Goal: Task Accomplishment & Management: Complete application form

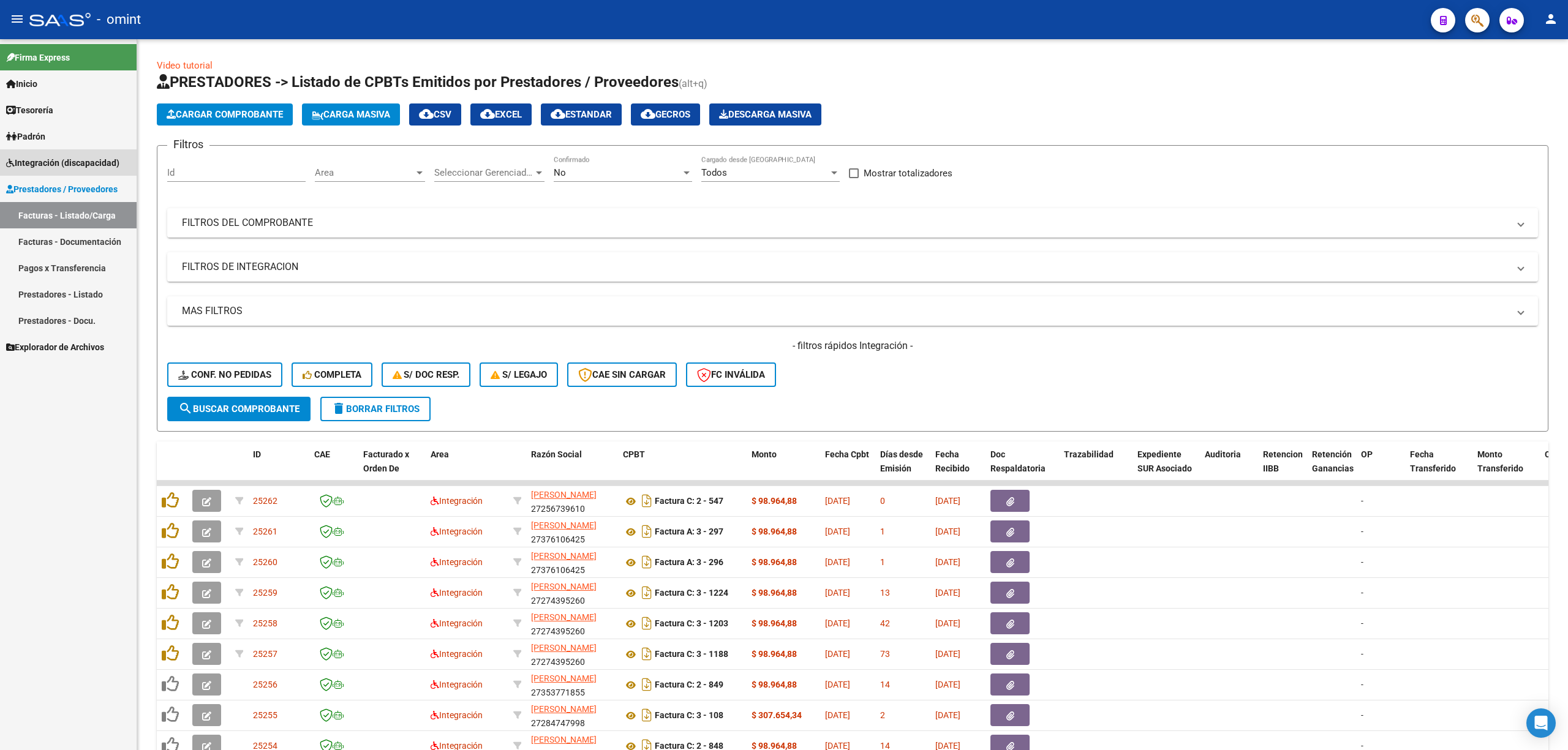
click at [66, 163] on span "Integración (discapacidad)" at bounding box center [63, 163] width 114 height 14
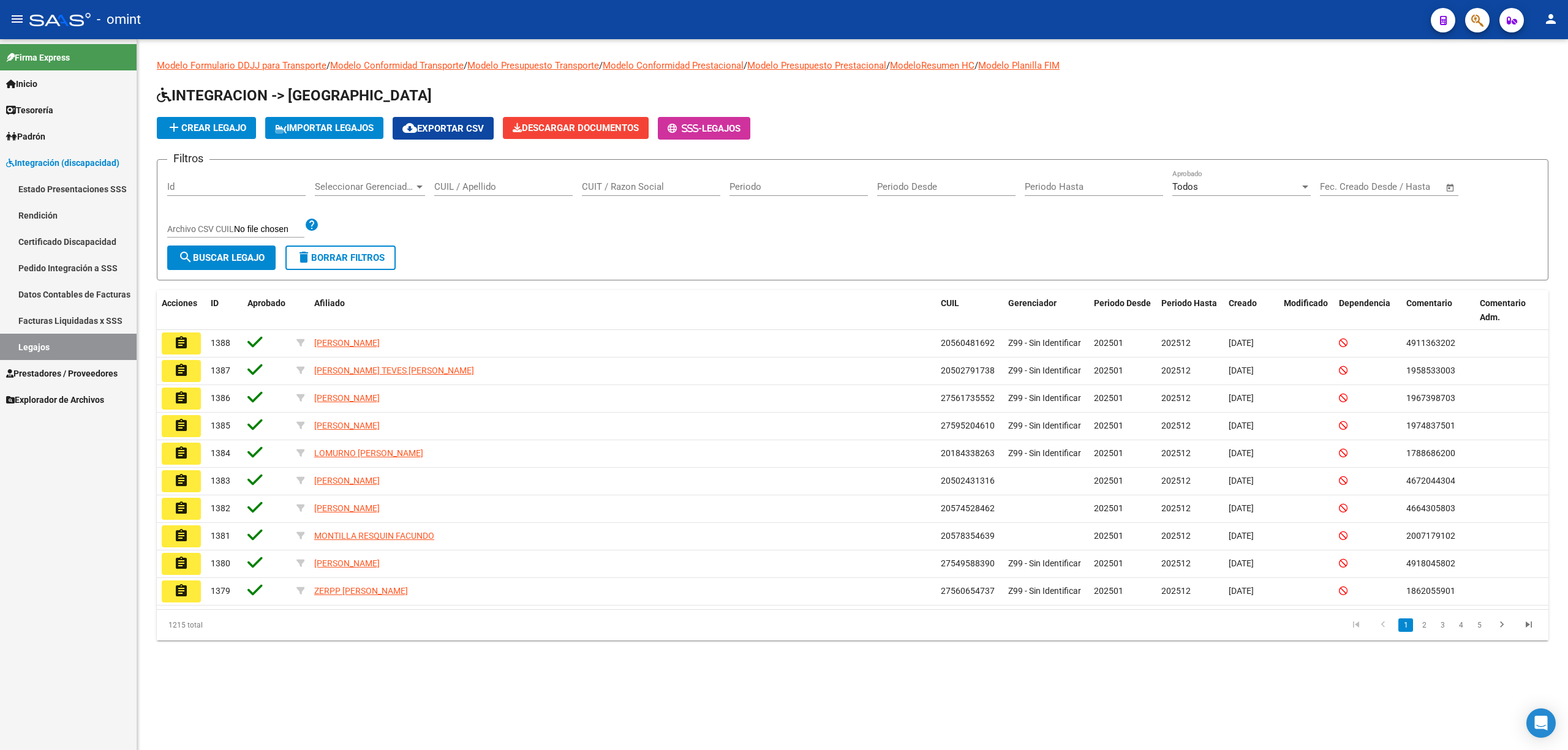
click at [462, 189] on input "CUIL / Apellido" at bounding box center [503, 187] width 139 height 11
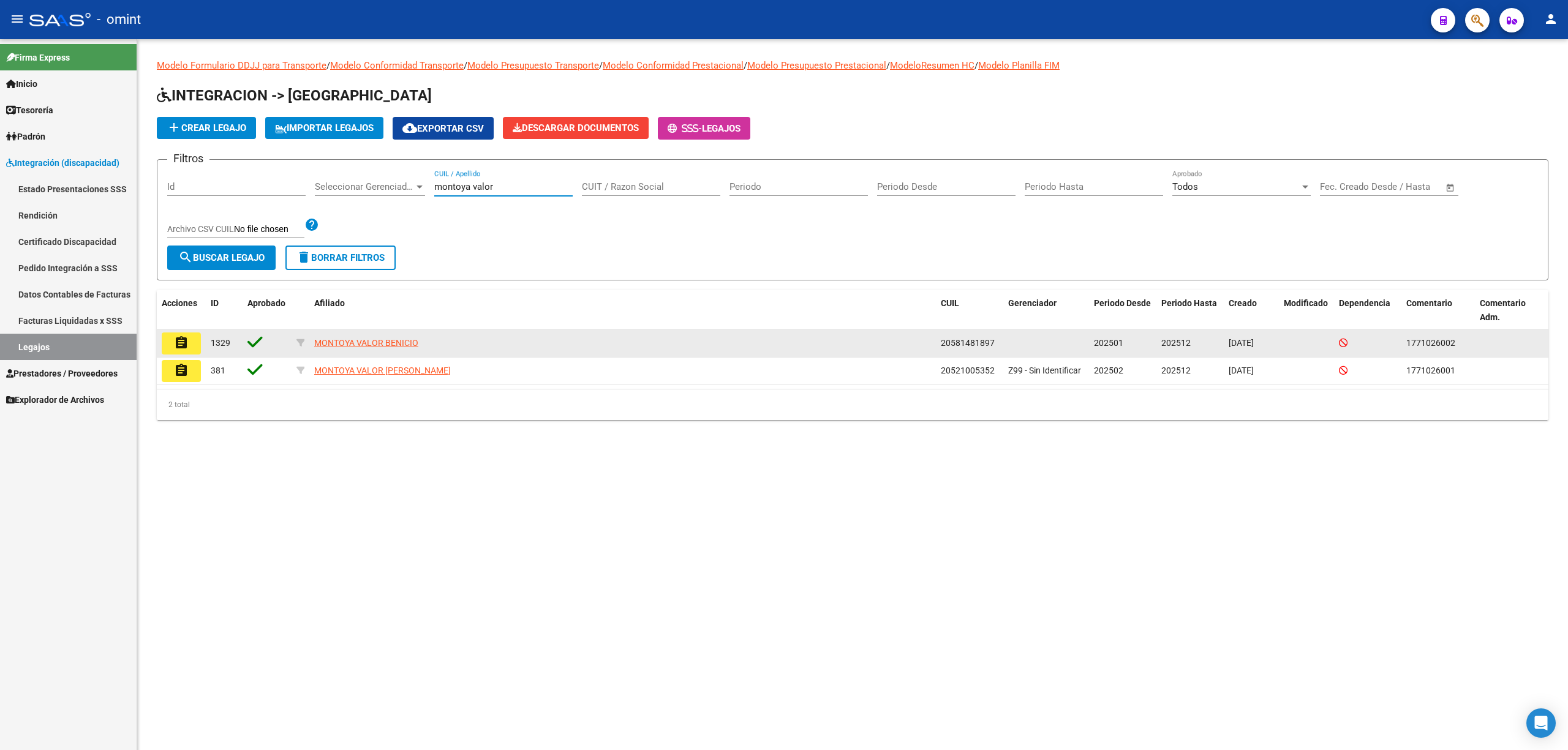
type input "montoya valor"
click at [169, 338] on button "assignment" at bounding box center [182, 344] width 40 height 22
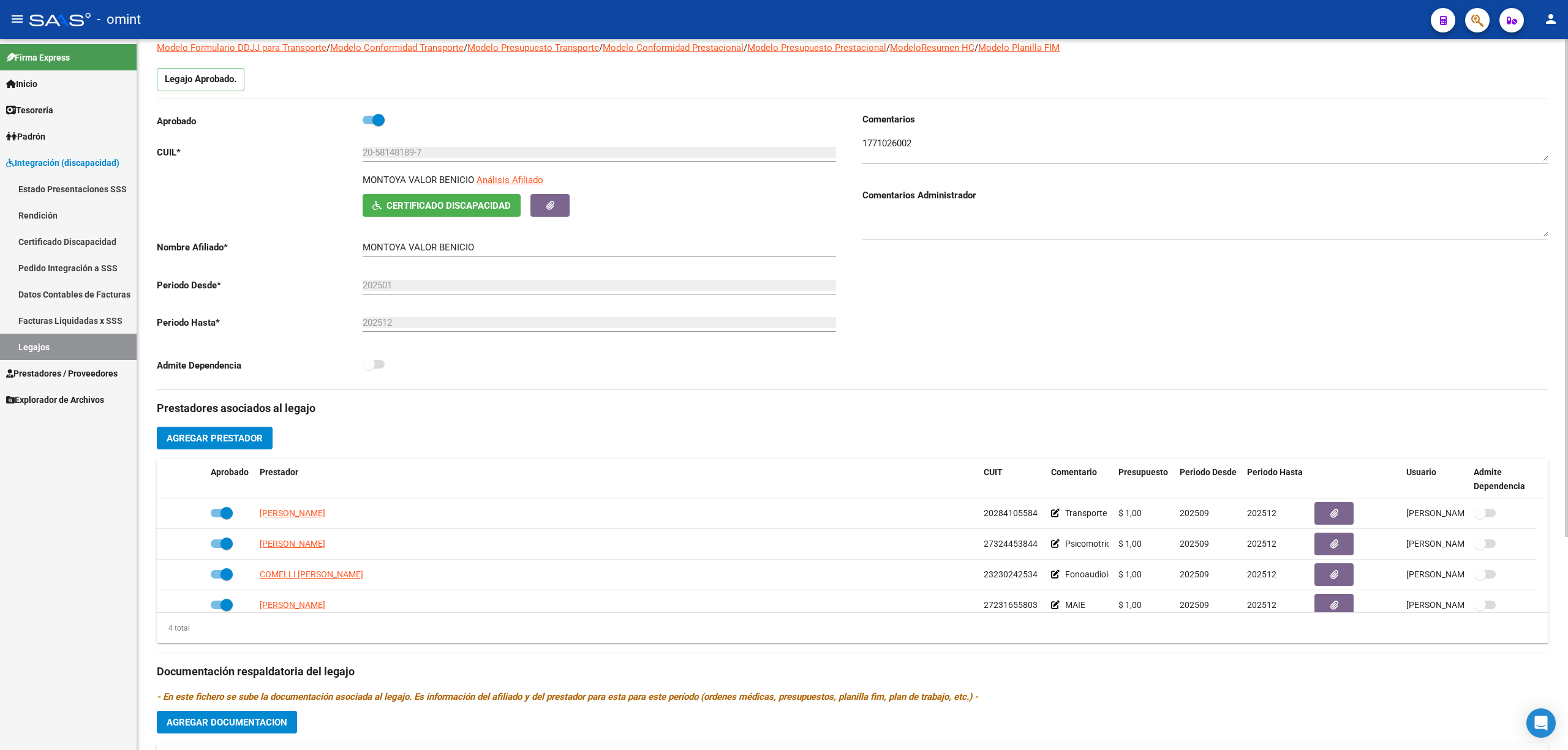
scroll to position [59, 0]
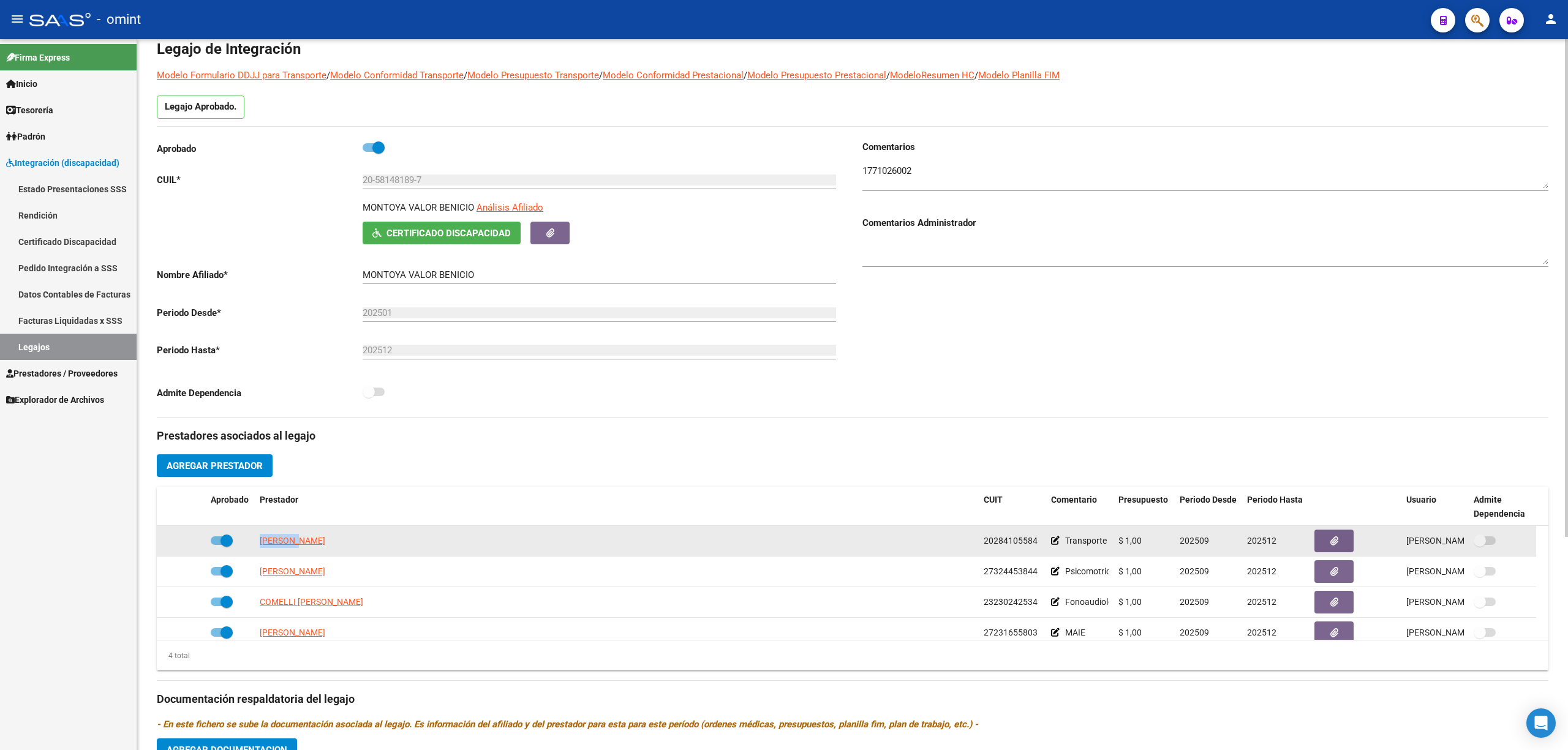
click at [299, 535] on app-link-go-to "ESPIN ANA PAULA" at bounding box center [293, 541] width 65 height 14
click at [294, 538] on span "ESPIN ANA PAULA" at bounding box center [293, 540] width 65 height 9
copy span "ESPIN AN"
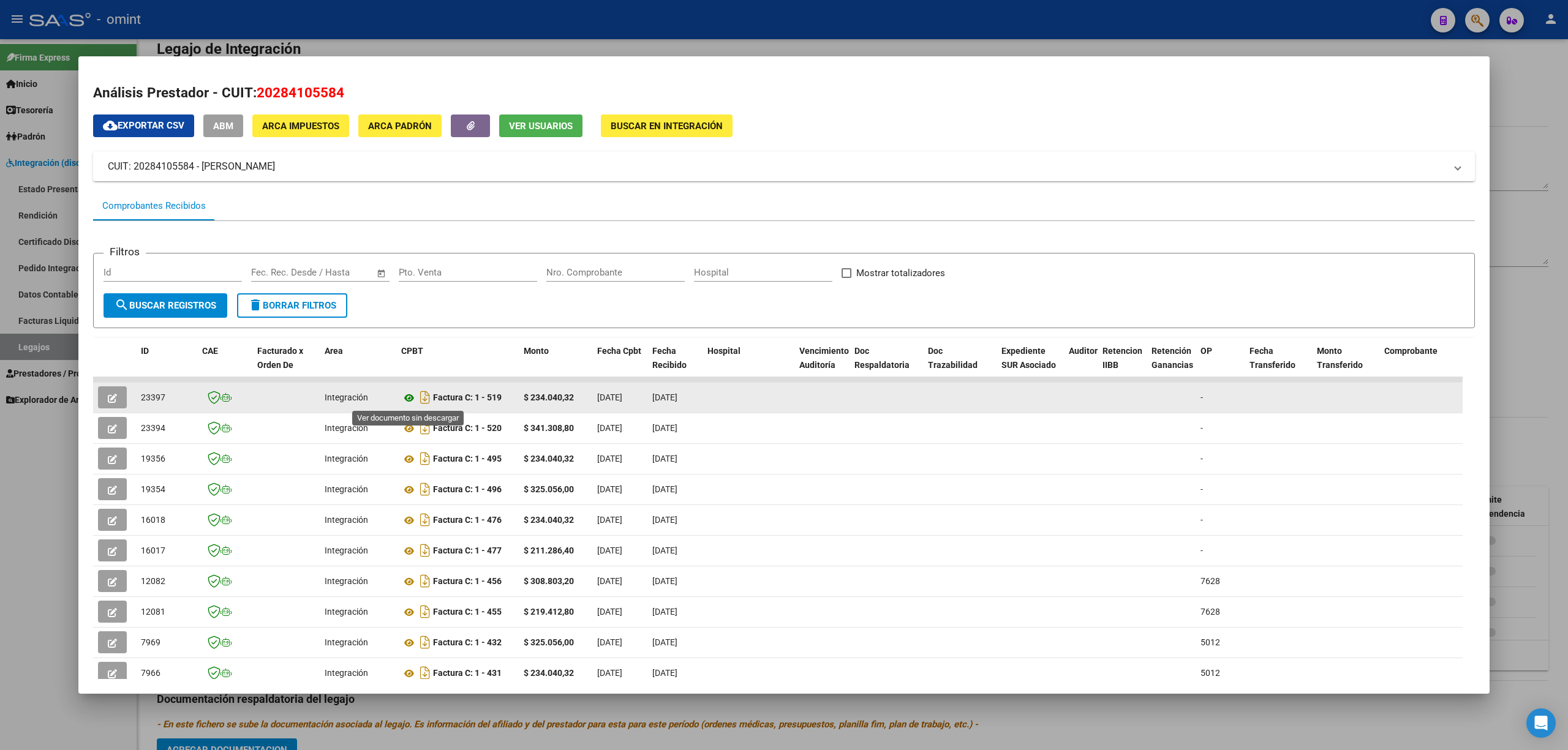
click at [410, 391] on icon at bounding box center [409, 398] width 15 height 15
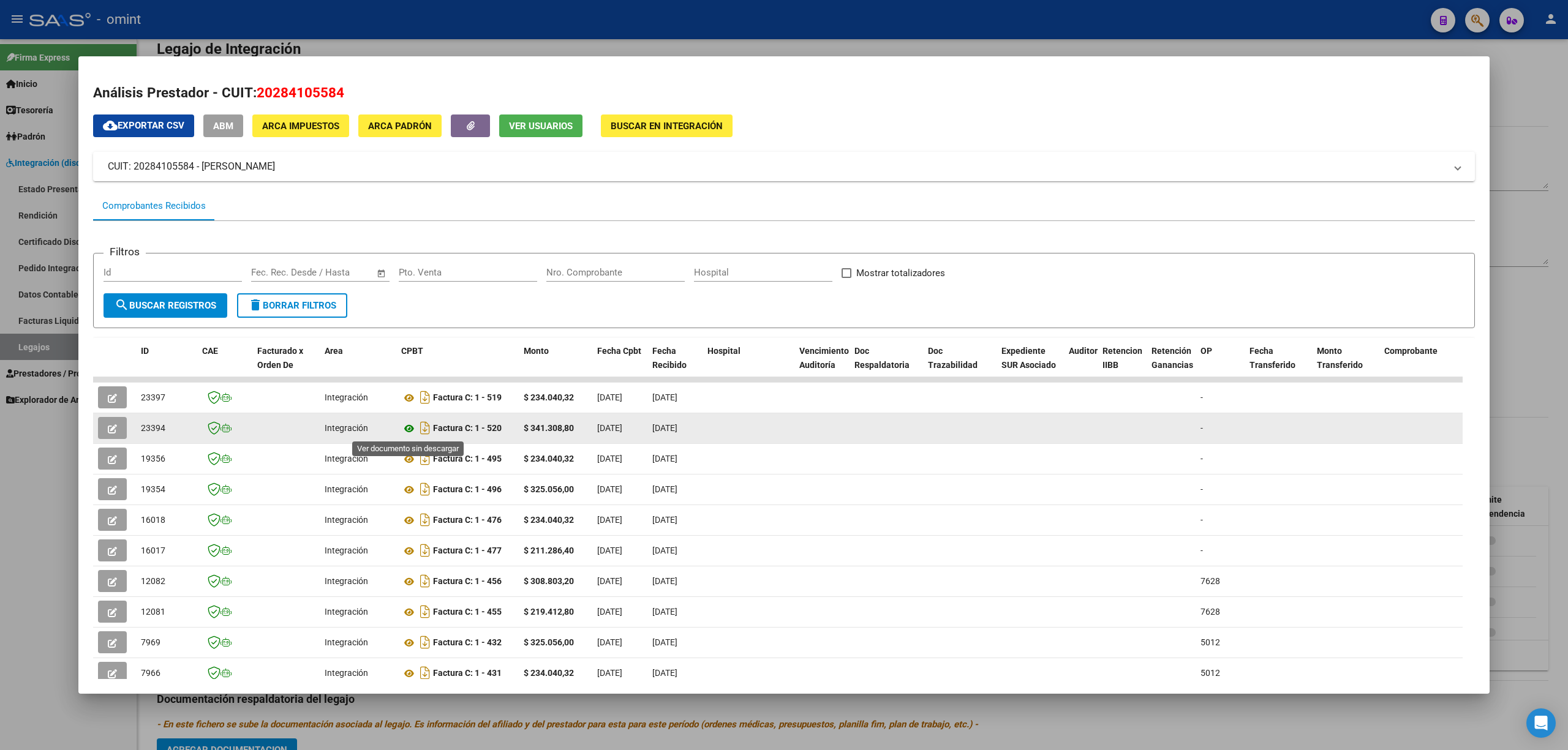
click at [415, 428] on icon at bounding box center [409, 428] width 15 height 15
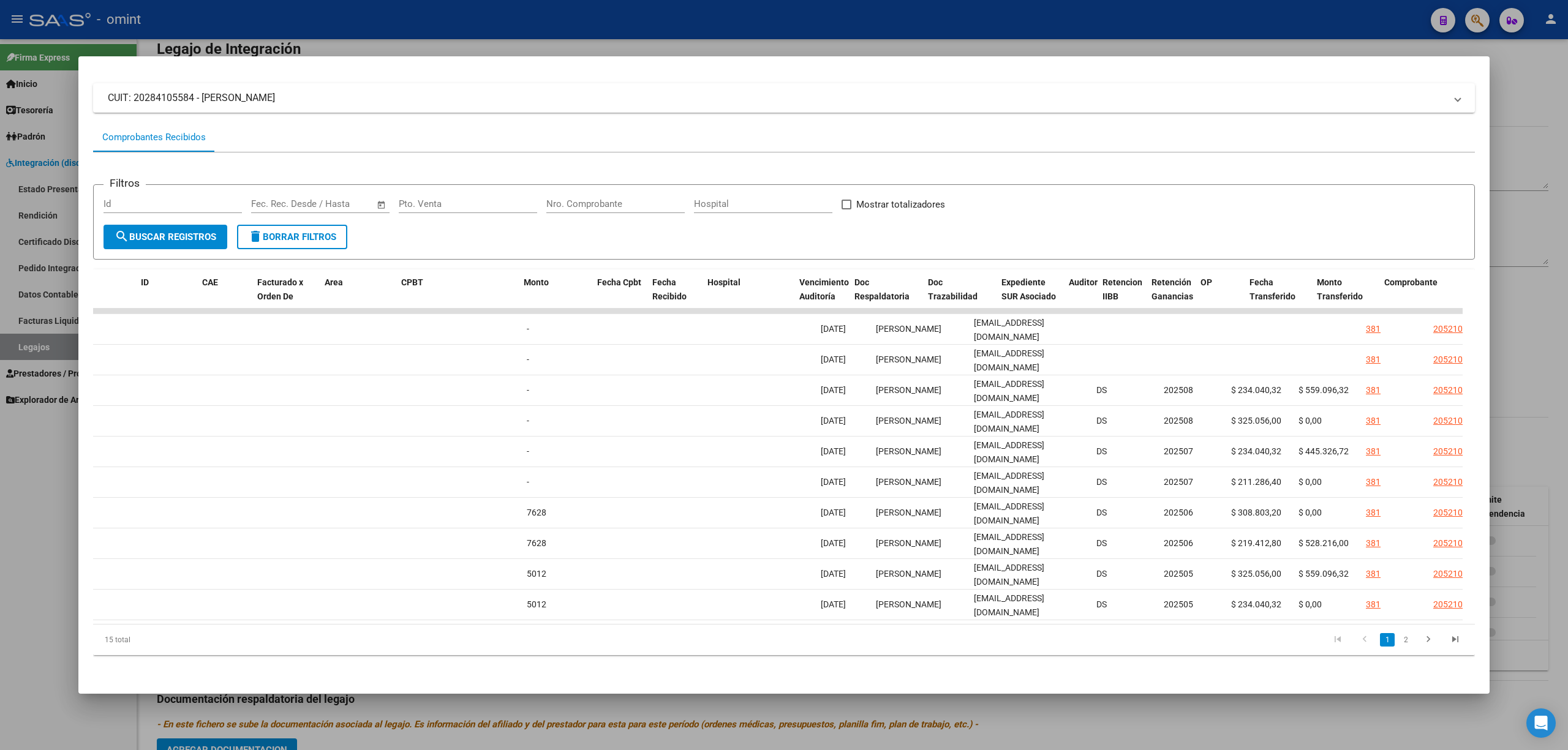
scroll to position [0, 0]
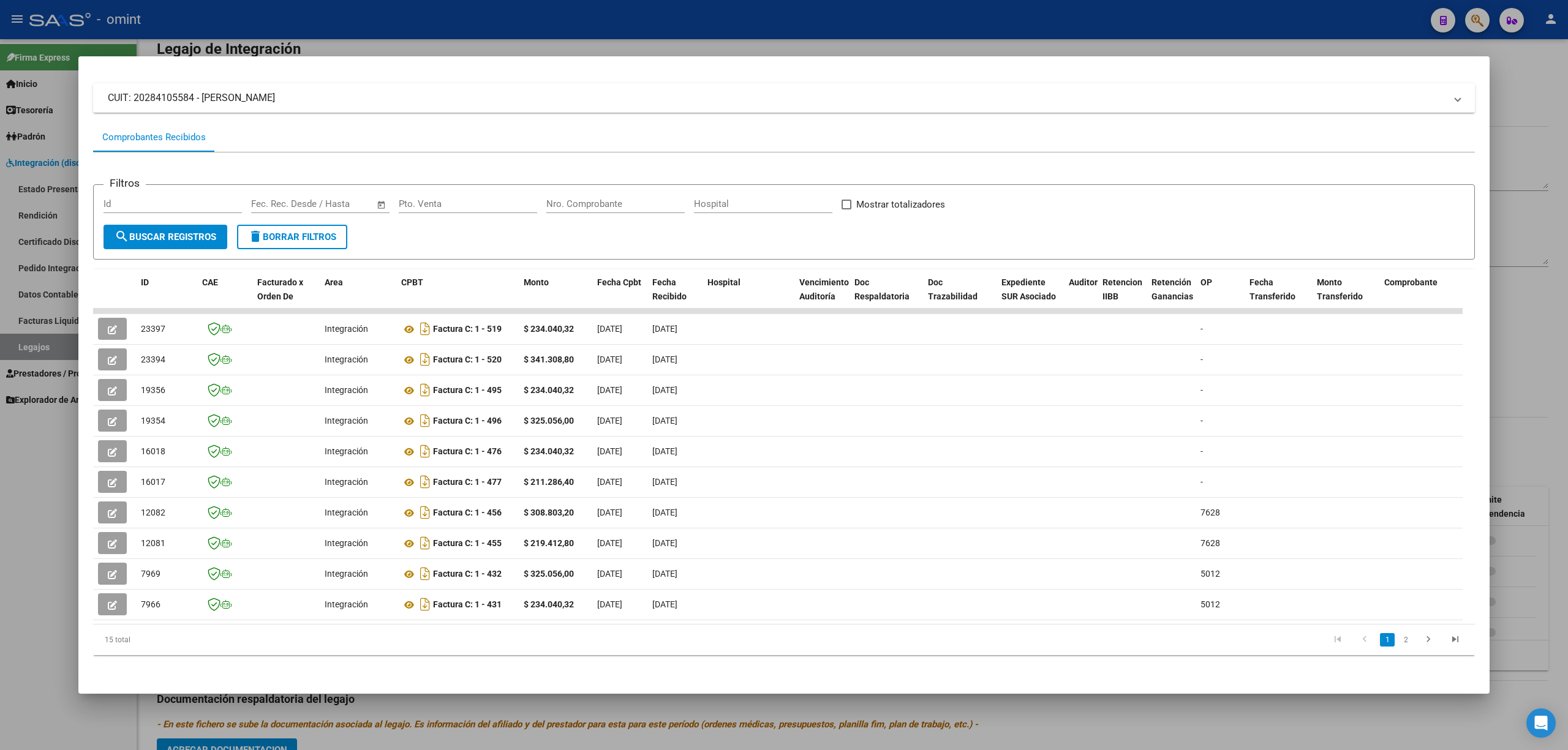
click at [447, 28] on div at bounding box center [784, 375] width 1568 height 750
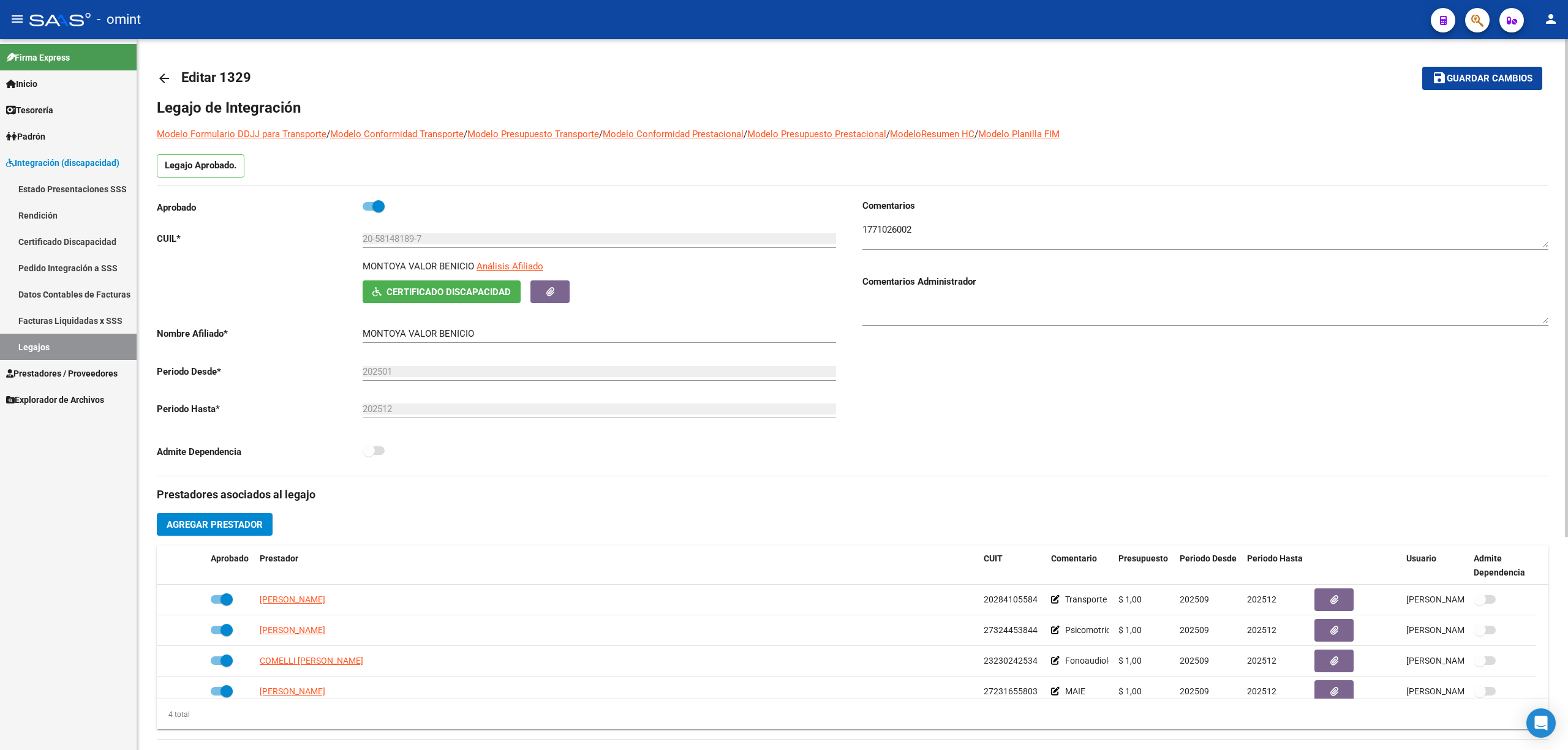
click at [167, 77] on mat-icon "arrow_back" at bounding box center [164, 78] width 15 height 15
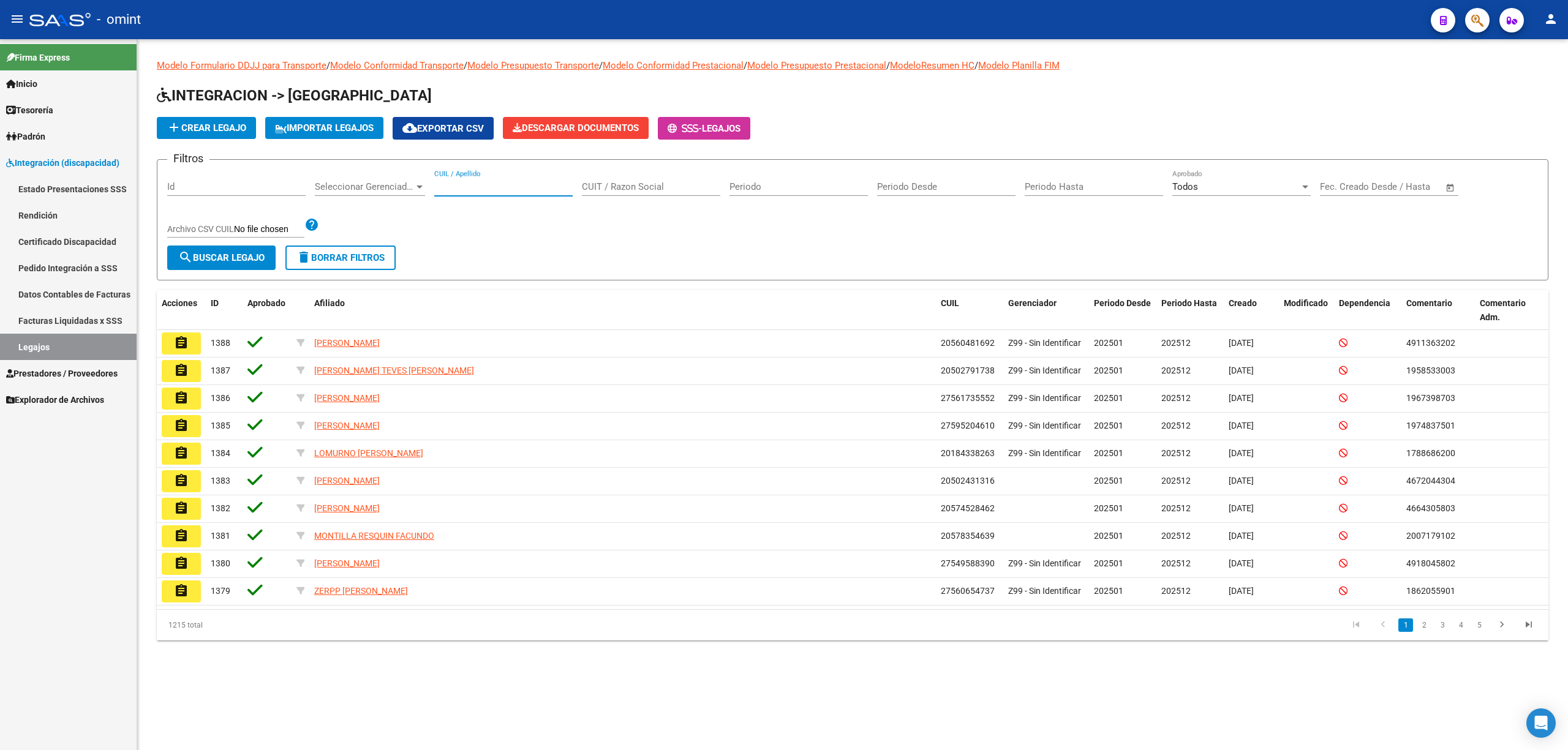
click at [512, 184] on input "CUIL / Apellido" at bounding box center [503, 187] width 139 height 11
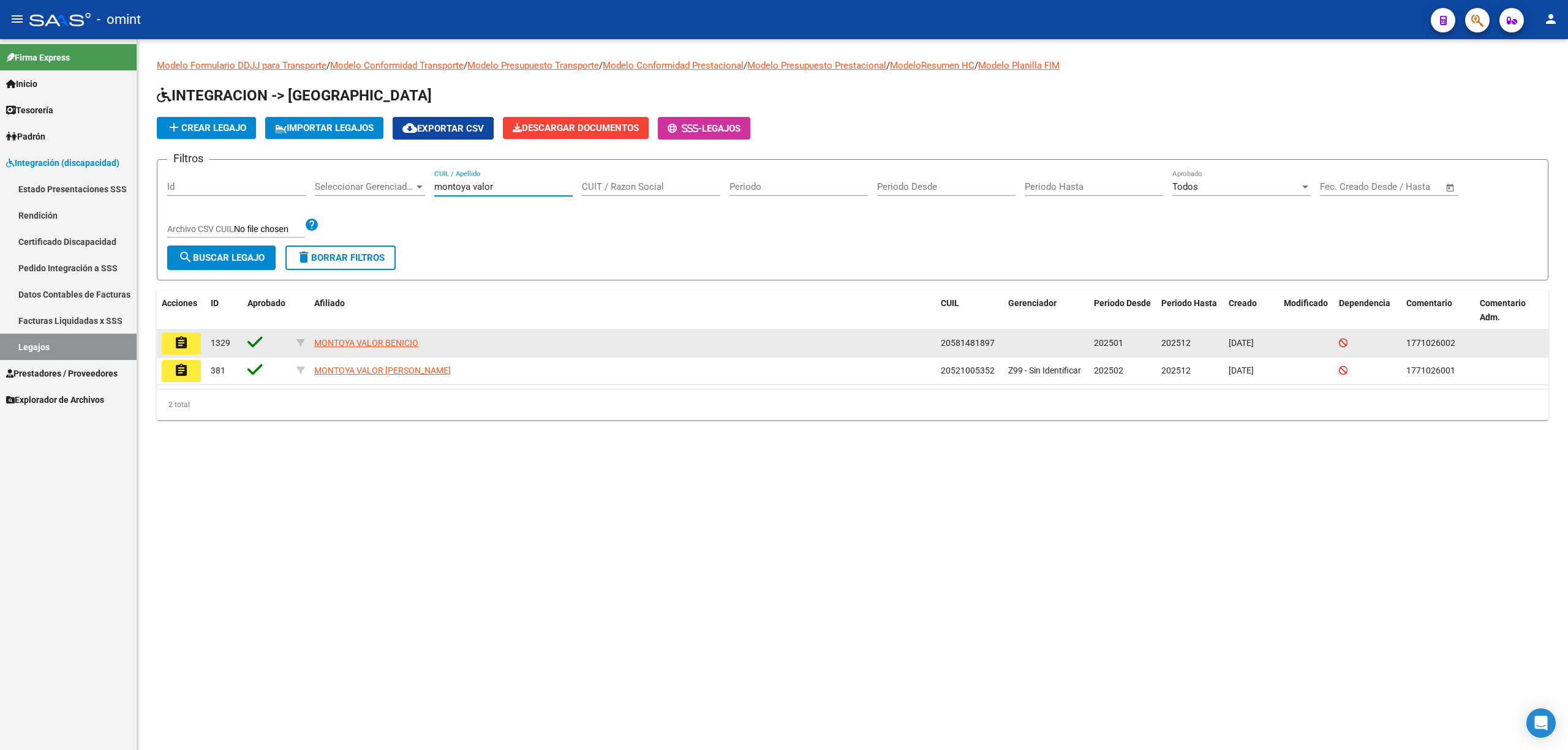
type input "montoya valor"
click at [201, 356] on datatable-body-cell "assignment" at bounding box center [181, 343] width 49 height 27
click at [179, 340] on mat-icon "assignment" at bounding box center [181, 343] width 15 height 15
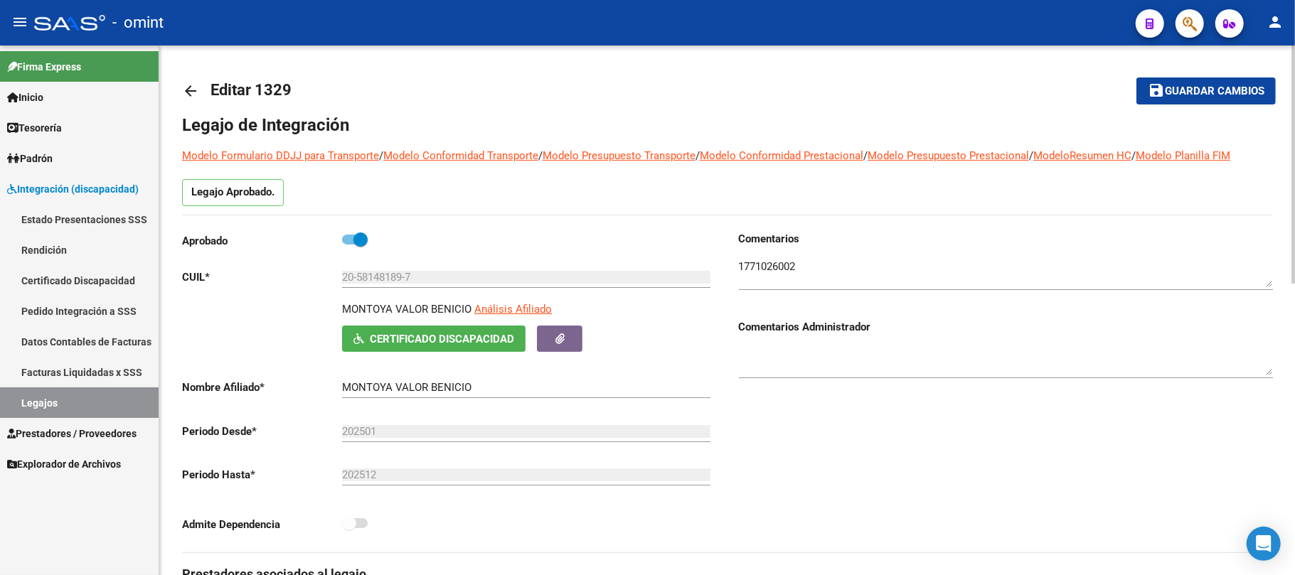
click at [183, 86] on mat-icon "arrow_back" at bounding box center [190, 91] width 17 height 17
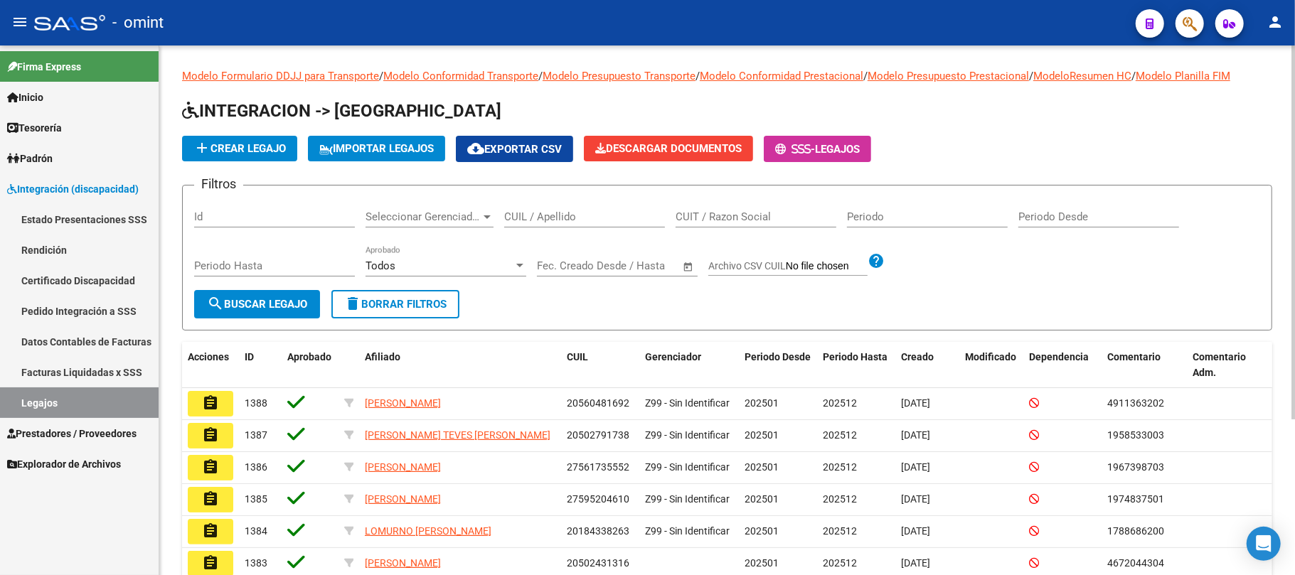
click at [556, 214] on input "CUIL / Apellido" at bounding box center [584, 217] width 161 height 13
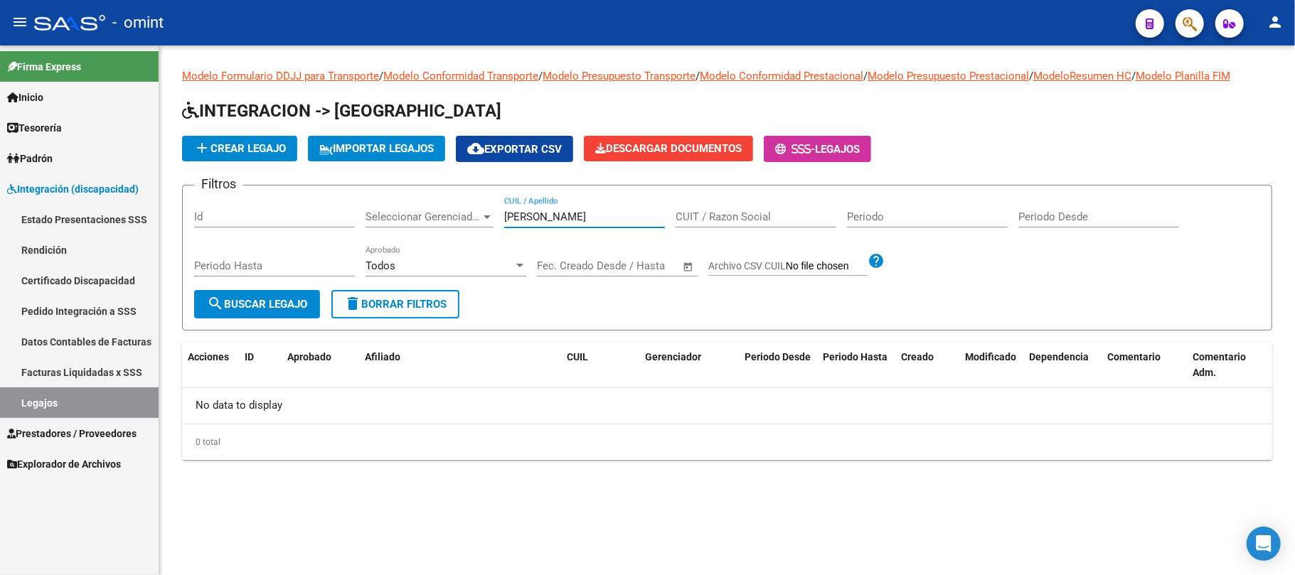
drag, startPoint x: 549, startPoint y: 213, endPoint x: 442, endPoint y: 216, distance: 107.4
click at [442, 216] on div "Filtros Id Seleccionar Gerenciador Seleccionar Gerenciador sabrina CUIL / Apell…" at bounding box center [727, 243] width 1066 height 93
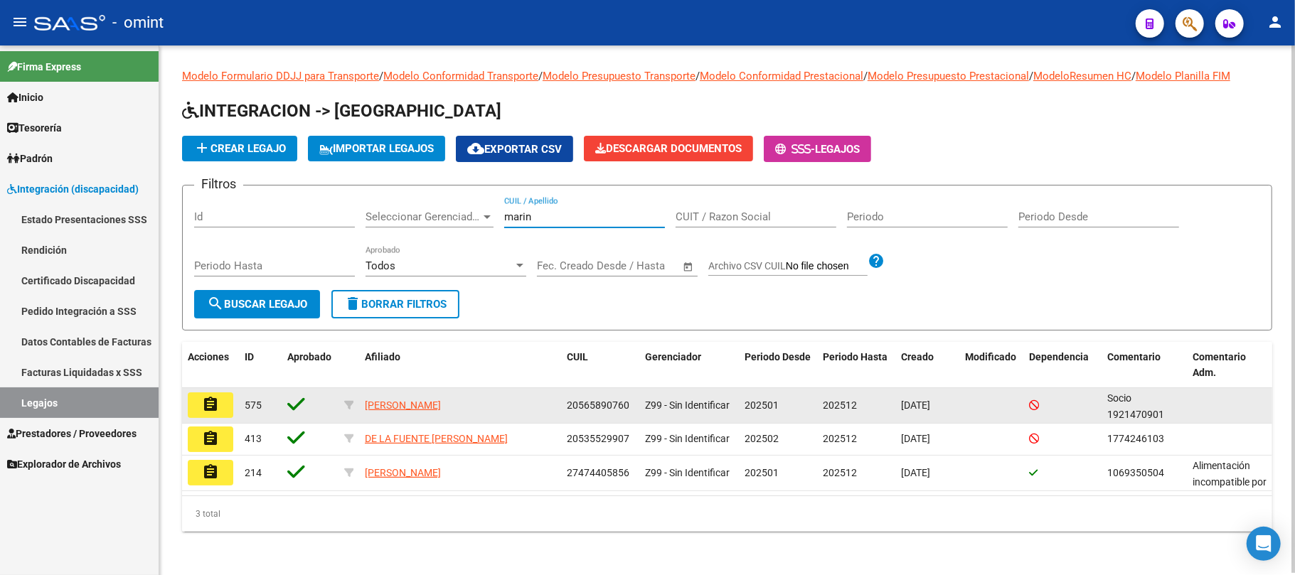
type input "marin"
click at [208, 403] on mat-icon "assignment" at bounding box center [210, 404] width 17 height 17
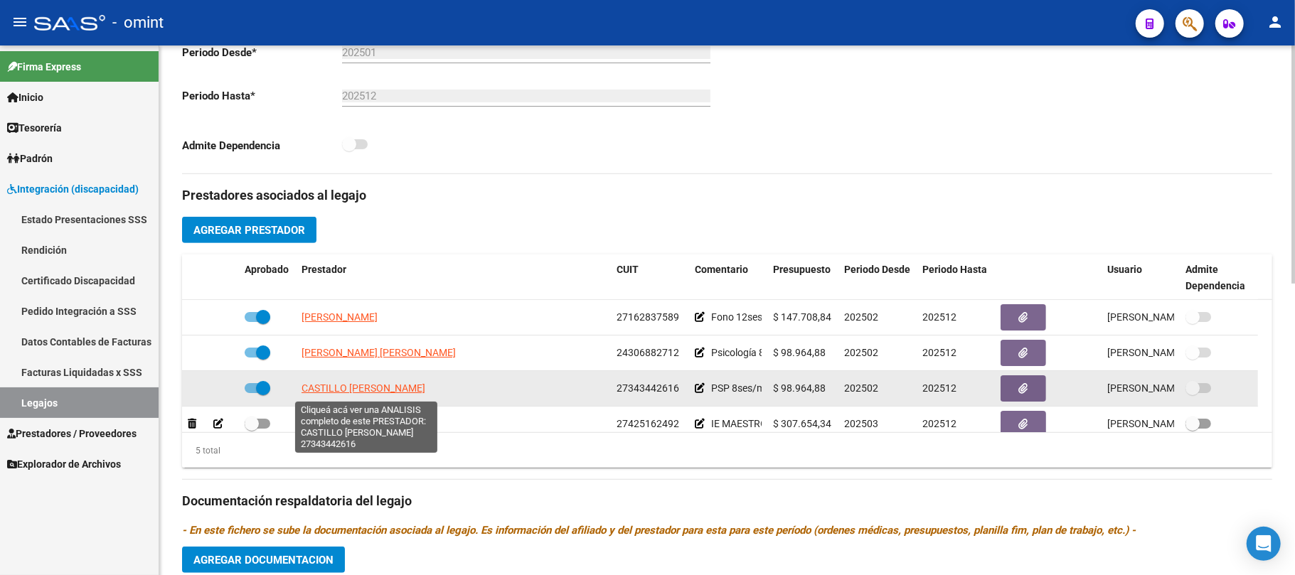
click at [388, 386] on span "CASTILLO SABRINA ANDREA" at bounding box center [364, 388] width 124 height 11
type textarea "27343442616"
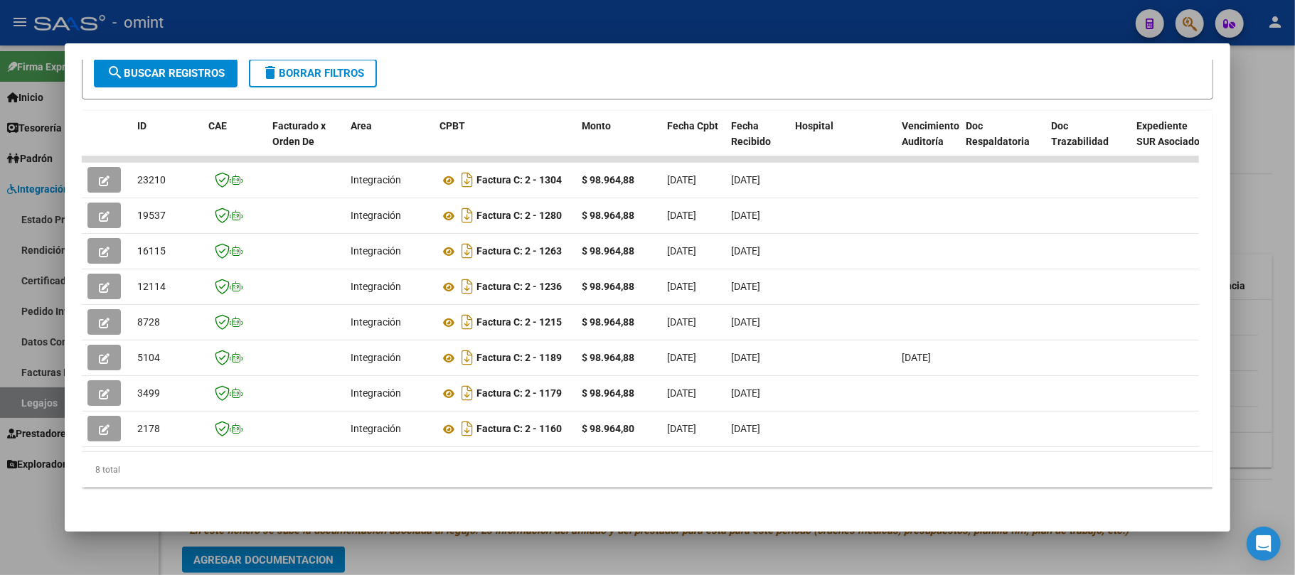
click at [240, 26] on div at bounding box center [647, 287] width 1295 height 575
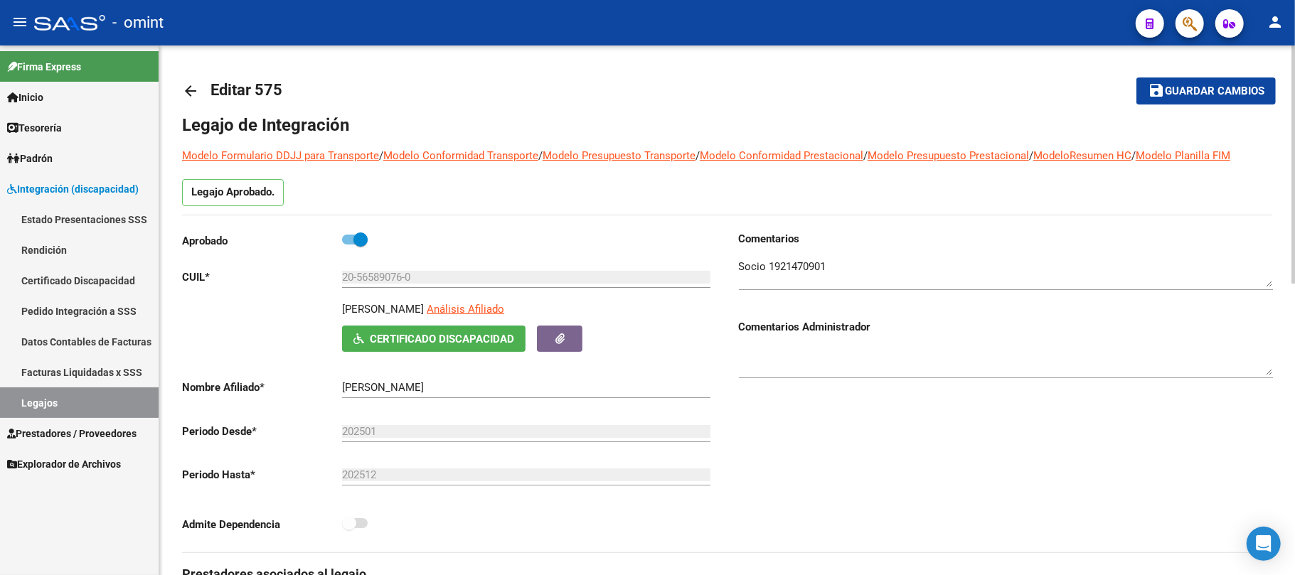
click at [189, 78] on link "arrow_back" at bounding box center [196, 90] width 28 height 33
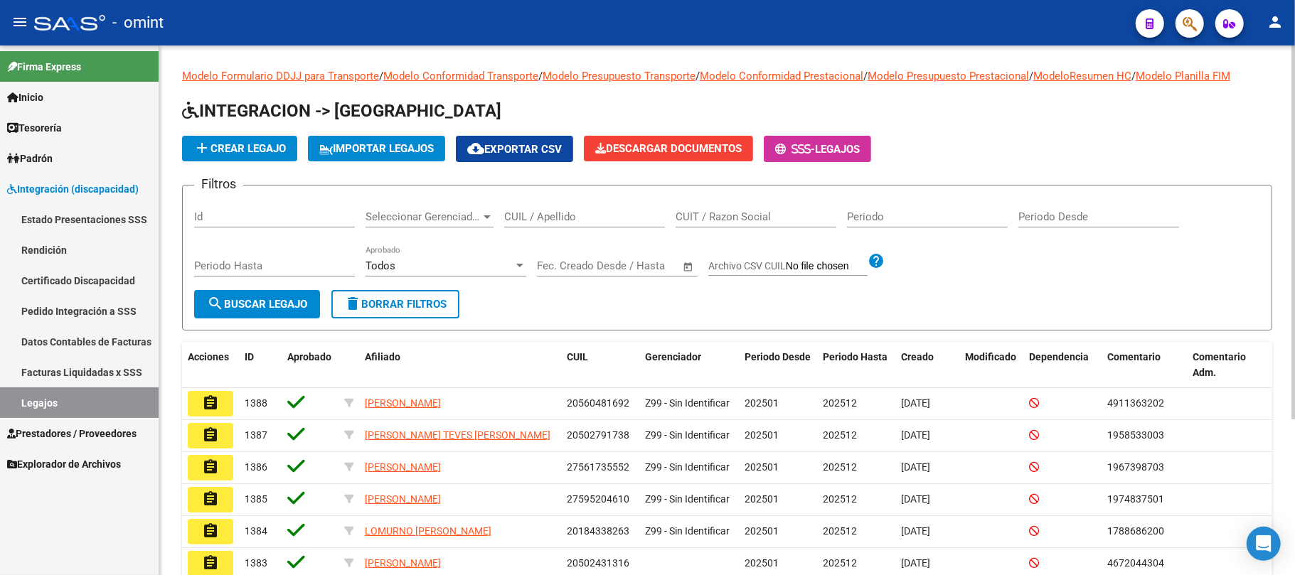
click at [543, 218] on input "CUIL / Apellido" at bounding box center [584, 217] width 161 height 13
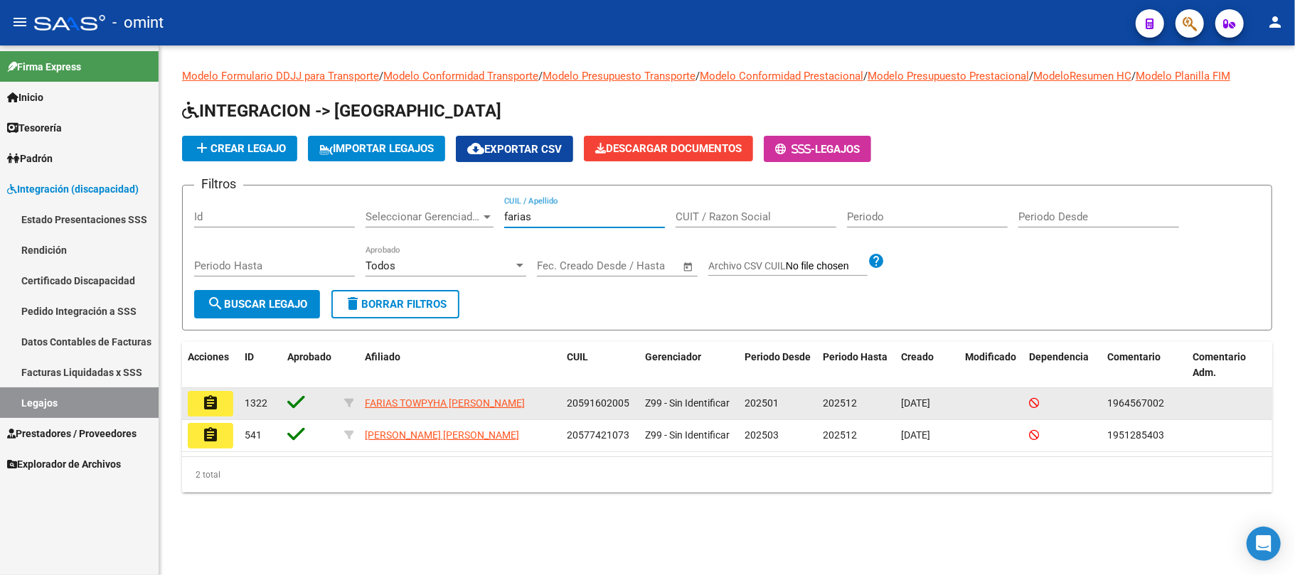
type input "farias"
click at [205, 403] on mat-icon "assignment" at bounding box center [210, 403] width 17 height 17
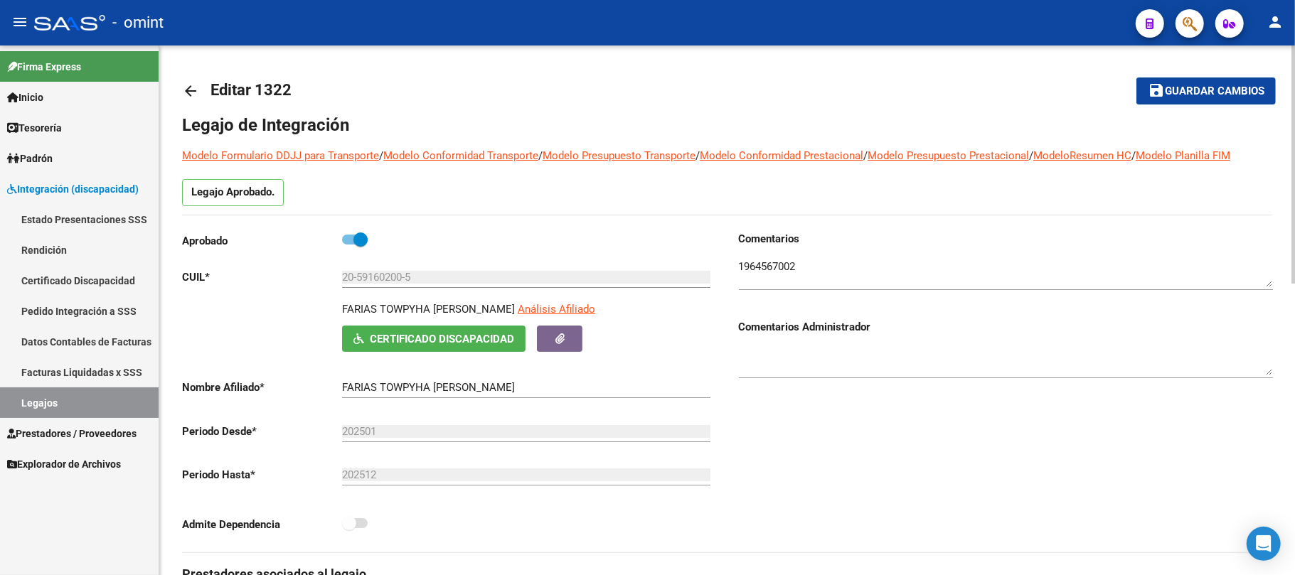
click at [188, 83] on mat-icon "arrow_back" at bounding box center [190, 91] width 17 height 17
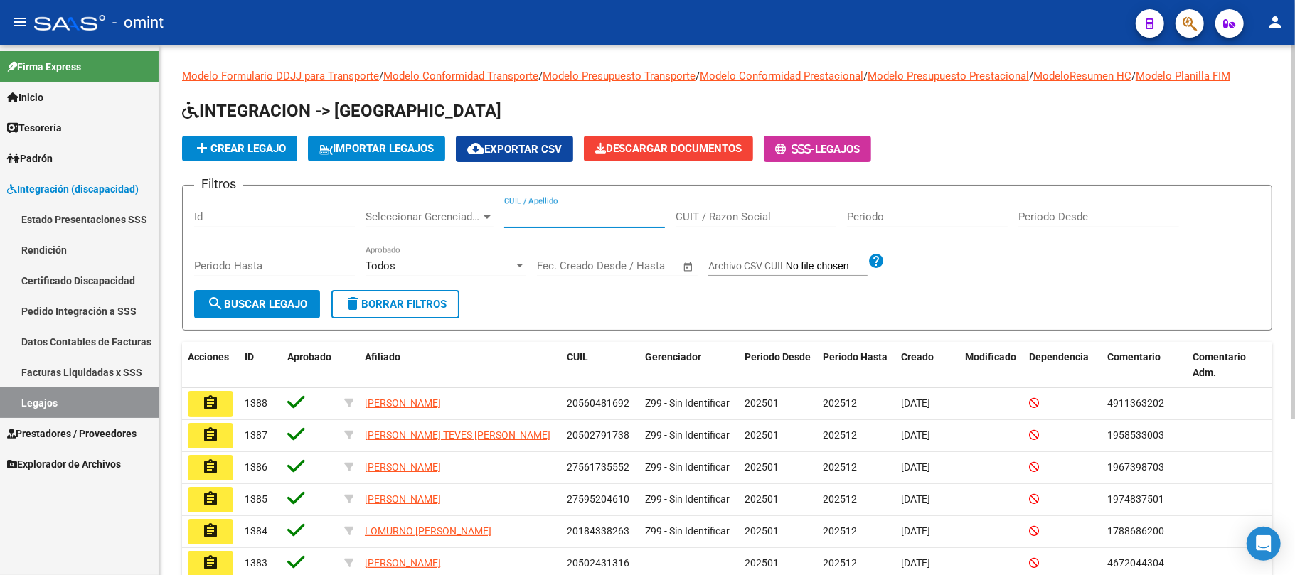
click at [584, 215] on input "CUIL / Apellido" at bounding box center [584, 217] width 161 height 13
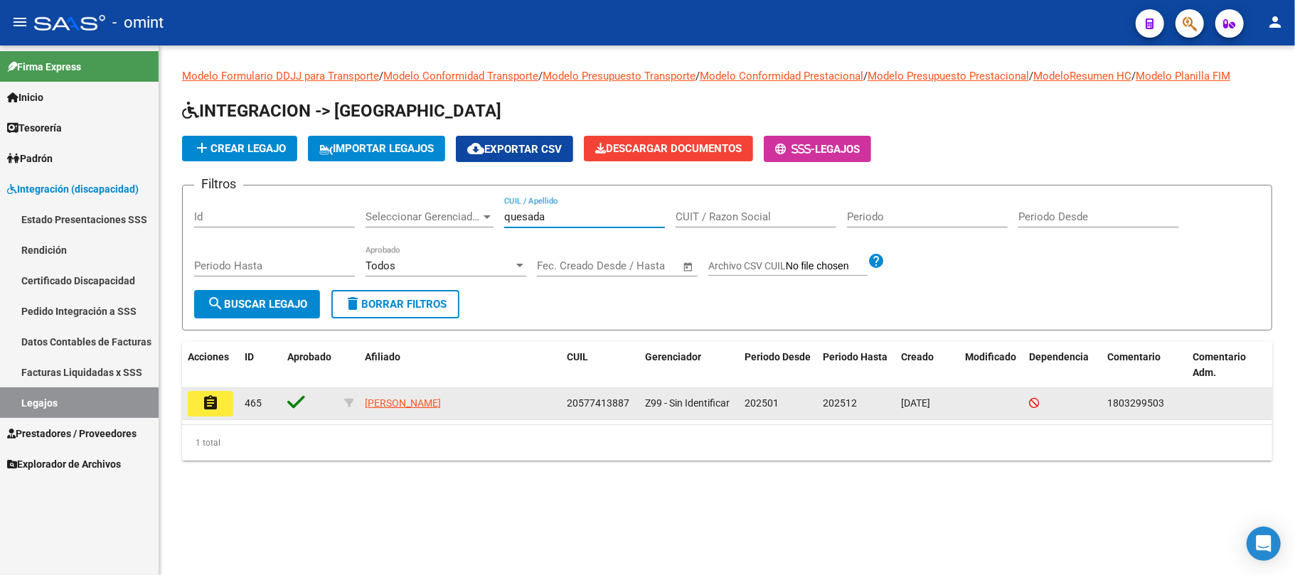
type input "quesada"
click at [209, 404] on mat-icon "assignment" at bounding box center [210, 403] width 17 height 17
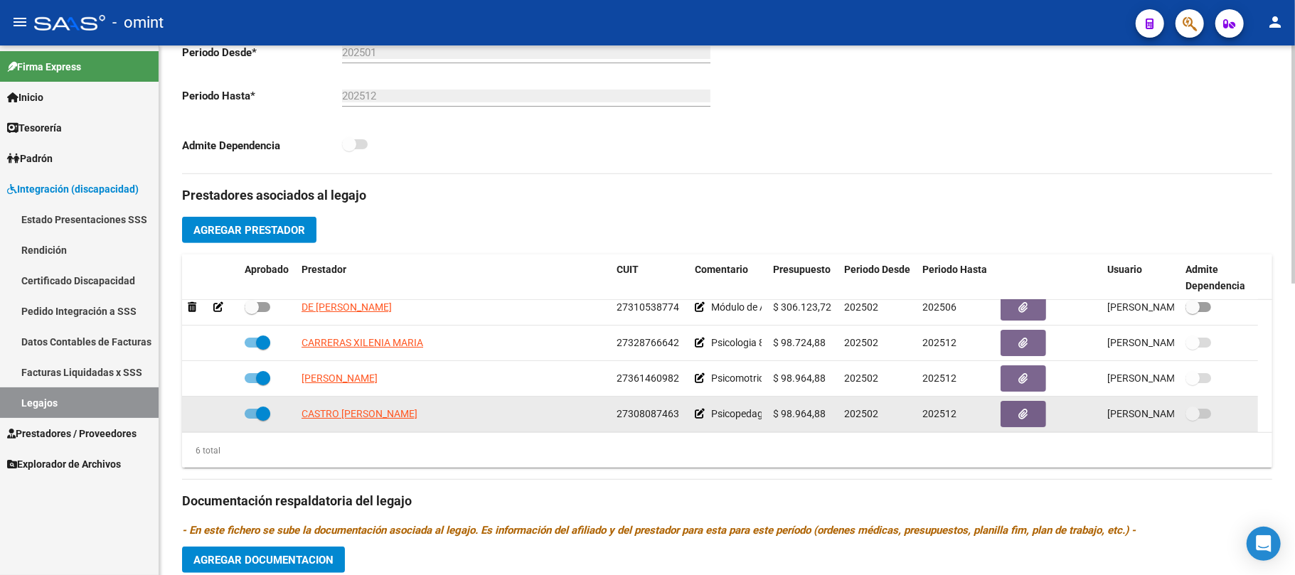
scroll to position [85, 0]
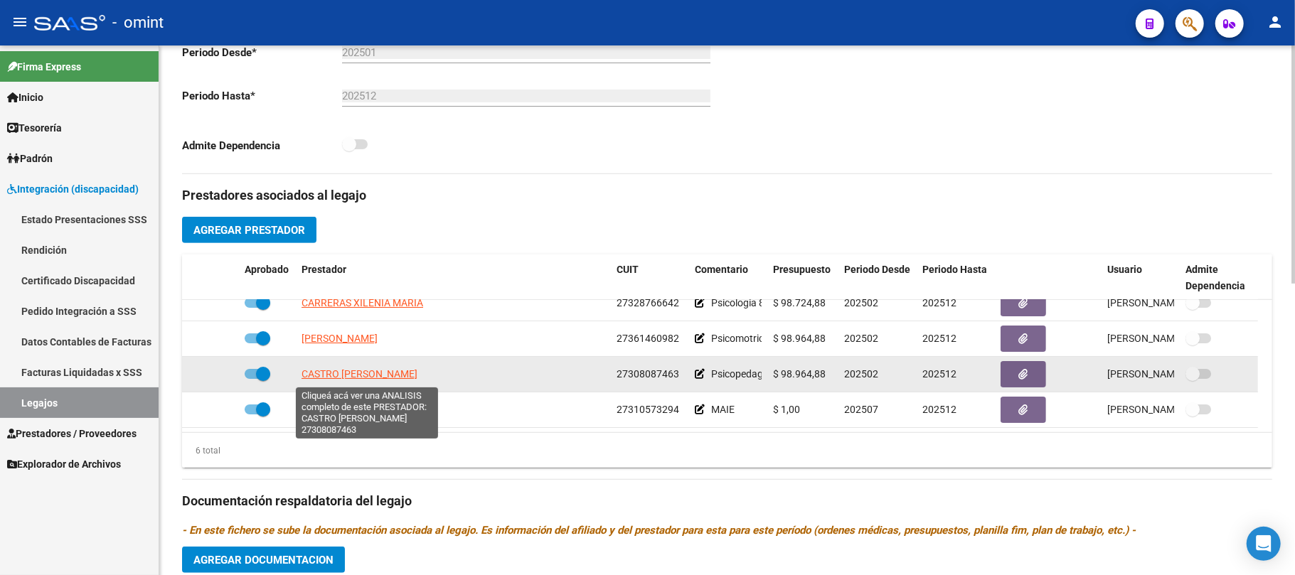
click at [354, 373] on span "CASTRO MARIANA SOLEDAD" at bounding box center [360, 373] width 116 height 11
type textarea "27308087463"
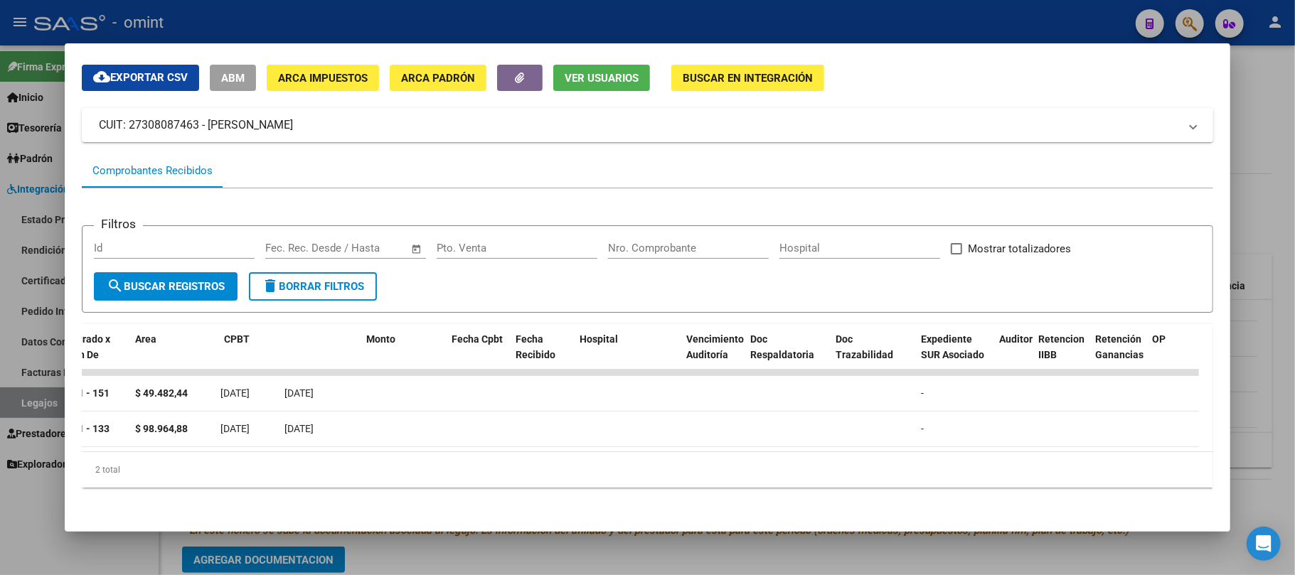
scroll to position [0, 0]
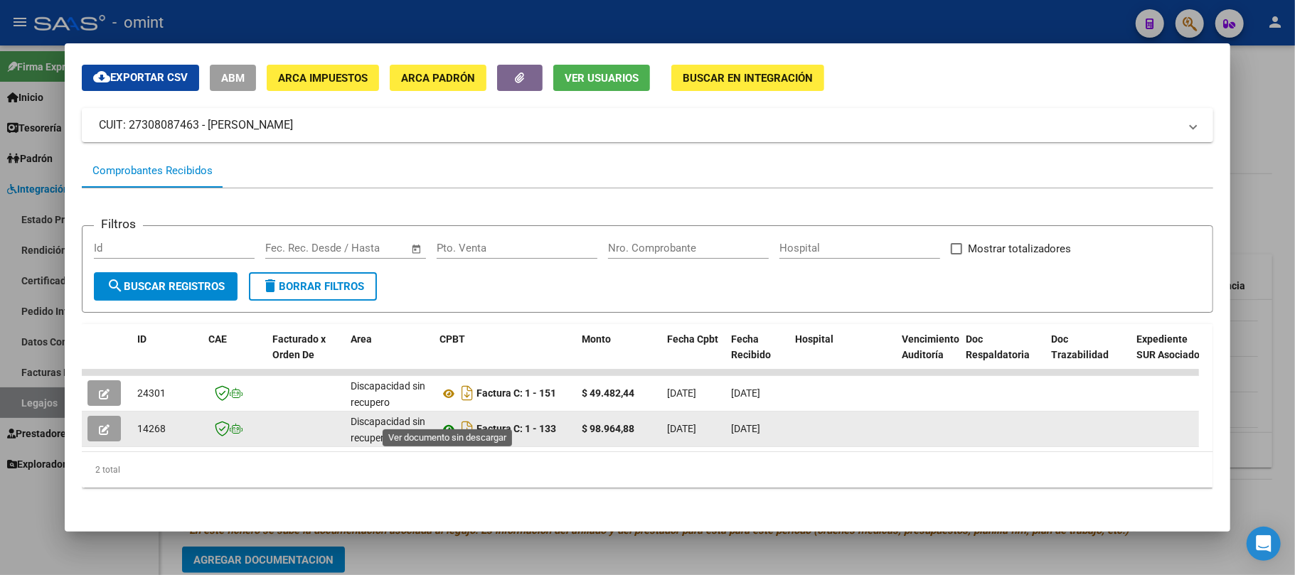
click at [455, 421] on icon at bounding box center [449, 429] width 18 height 17
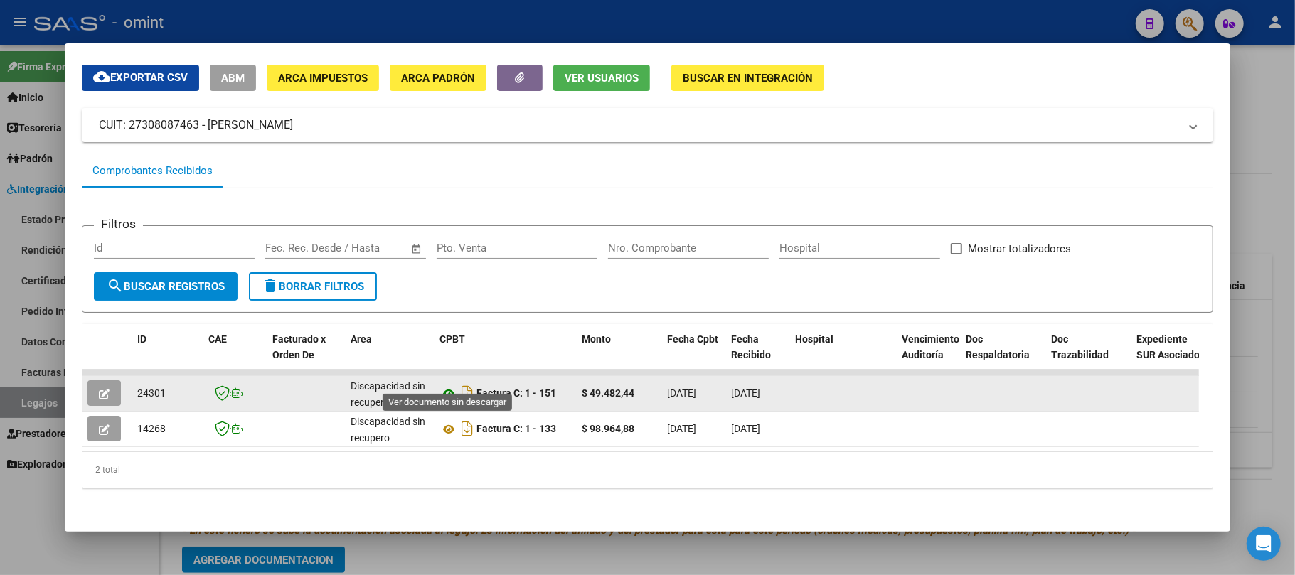
click at [454, 386] on icon at bounding box center [449, 394] width 18 height 17
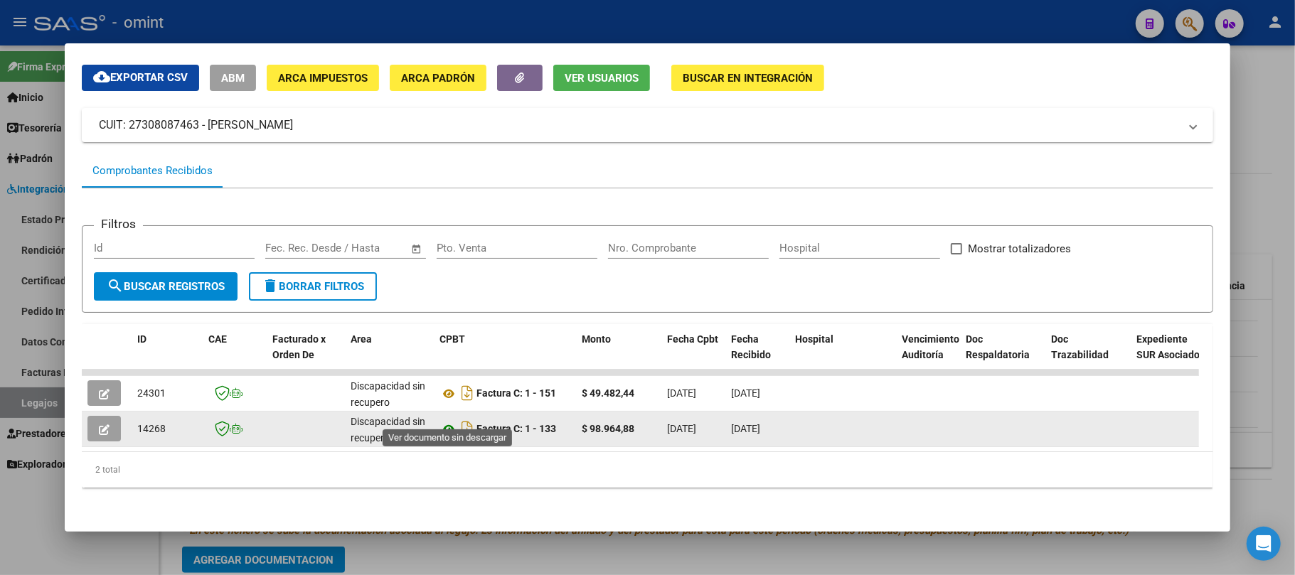
click at [450, 421] on icon at bounding box center [449, 429] width 18 height 17
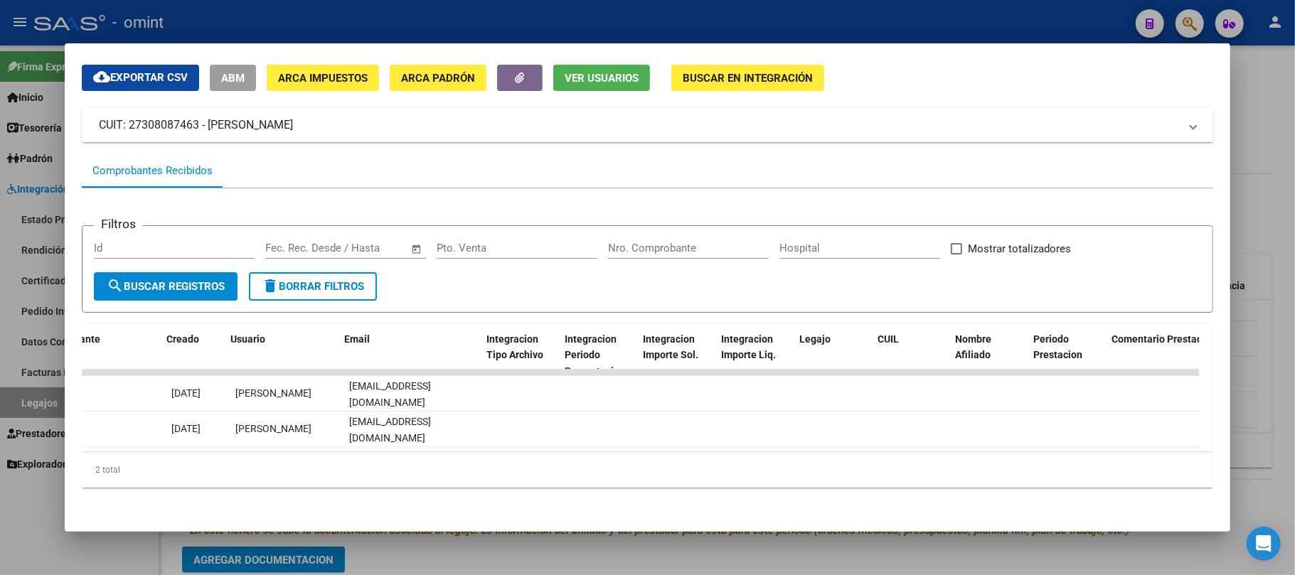
scroll to position [0, 1955]
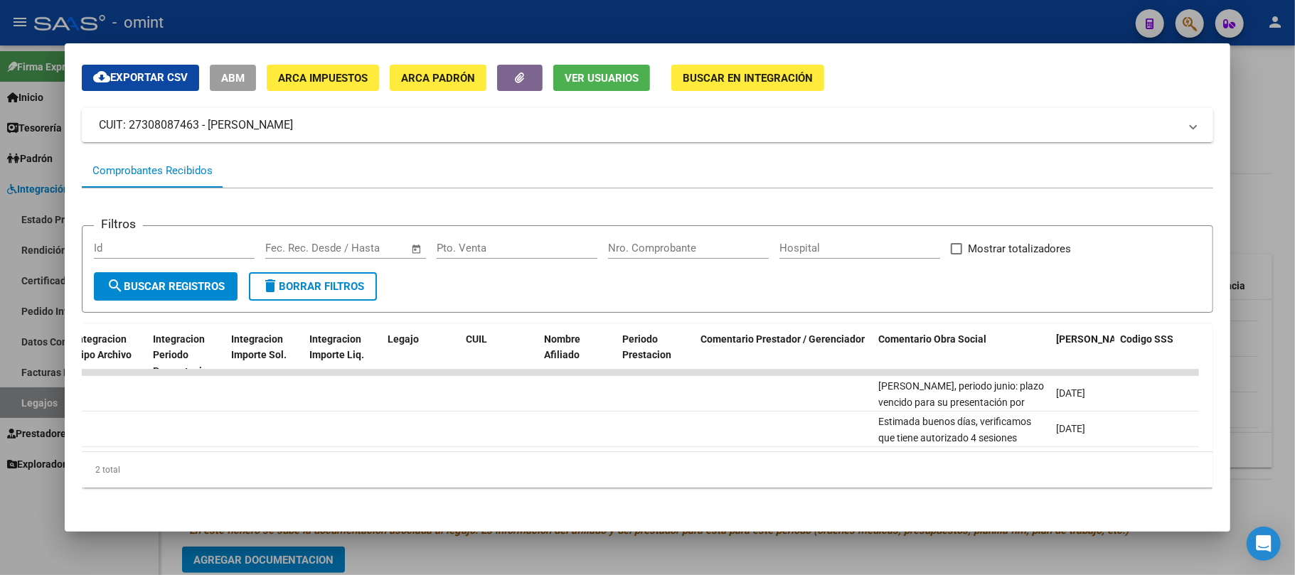
drag, startPoint x: 970, startPoint y: 374, endPoint x: 1059, endPoint y: 283, distance: 127.3
click at [1059, 283] on form "Filtros Id Fecha inicio – Fecha fin Fec. Rec. Desde / Hasta Pto. Venta Nro. Com…" at bounding box center [648, 268] width 1132 height 87
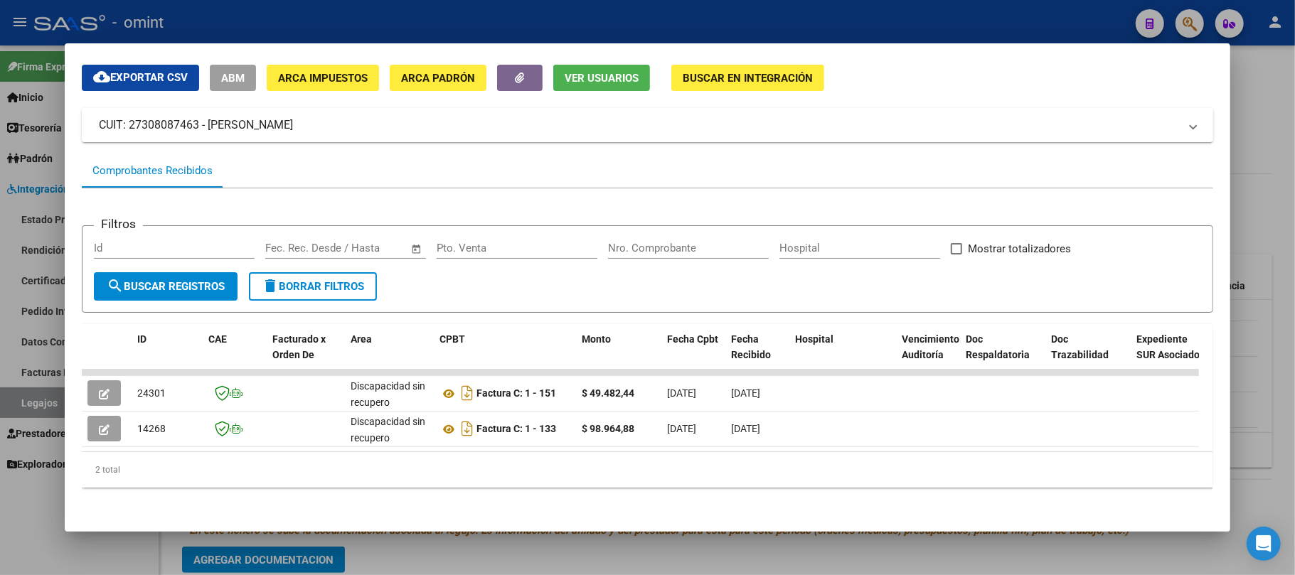
scroll to position [0, 0]
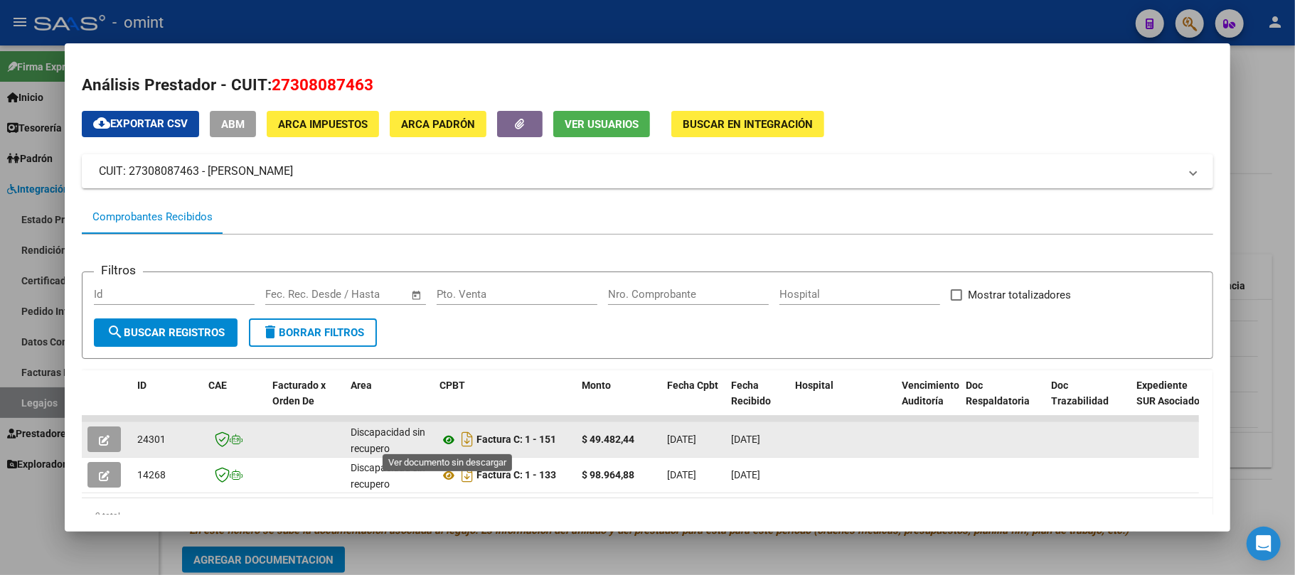
click at [447, 436] on icon at bounding box center [449, 440] width 18 height 17
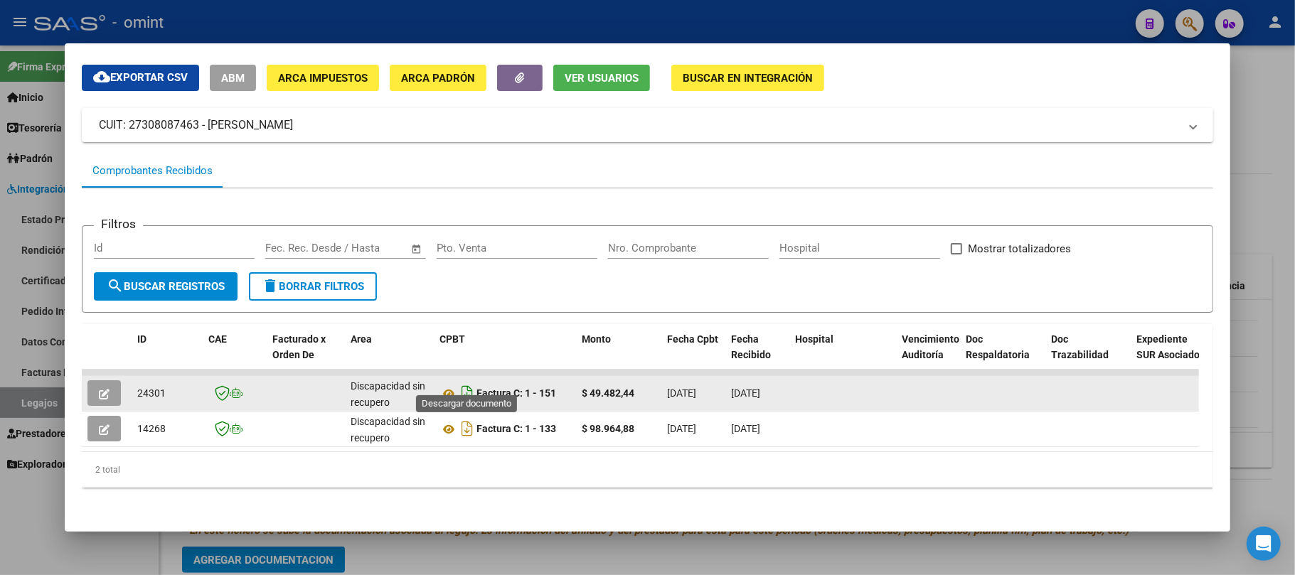
click at [464, 382] on icon "Descargar documento" at bounding box center [467, 393] width 18 height 23
click at [102, 389] on icon "button" at bounding box center [104, 394] width 11 height 11
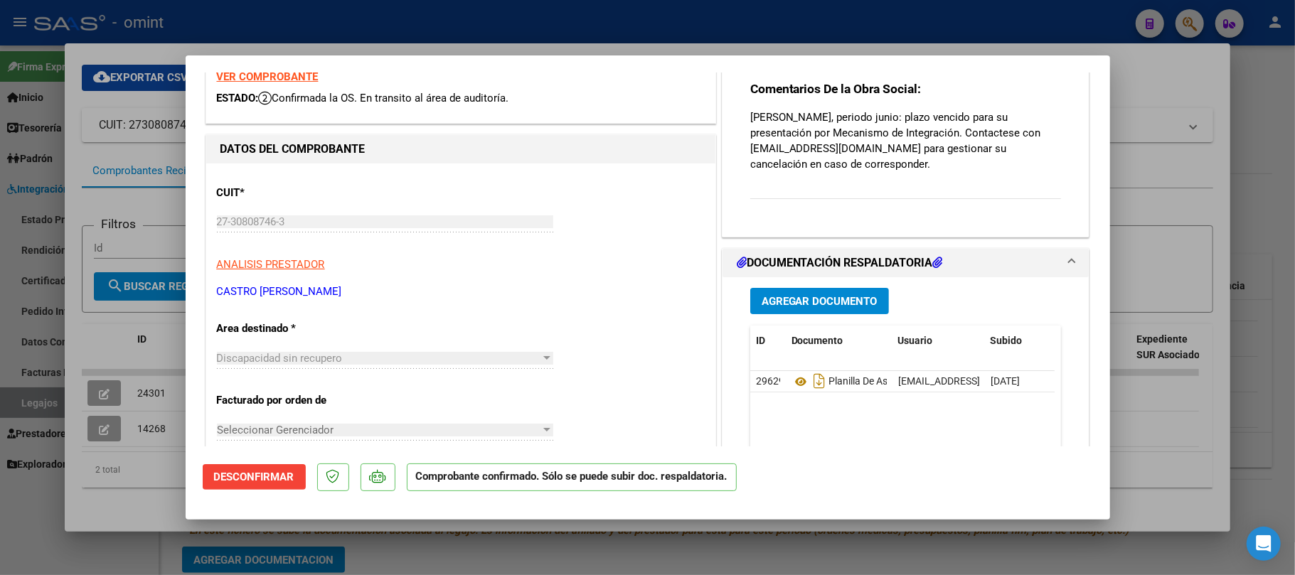
scroll to position [189, 0]
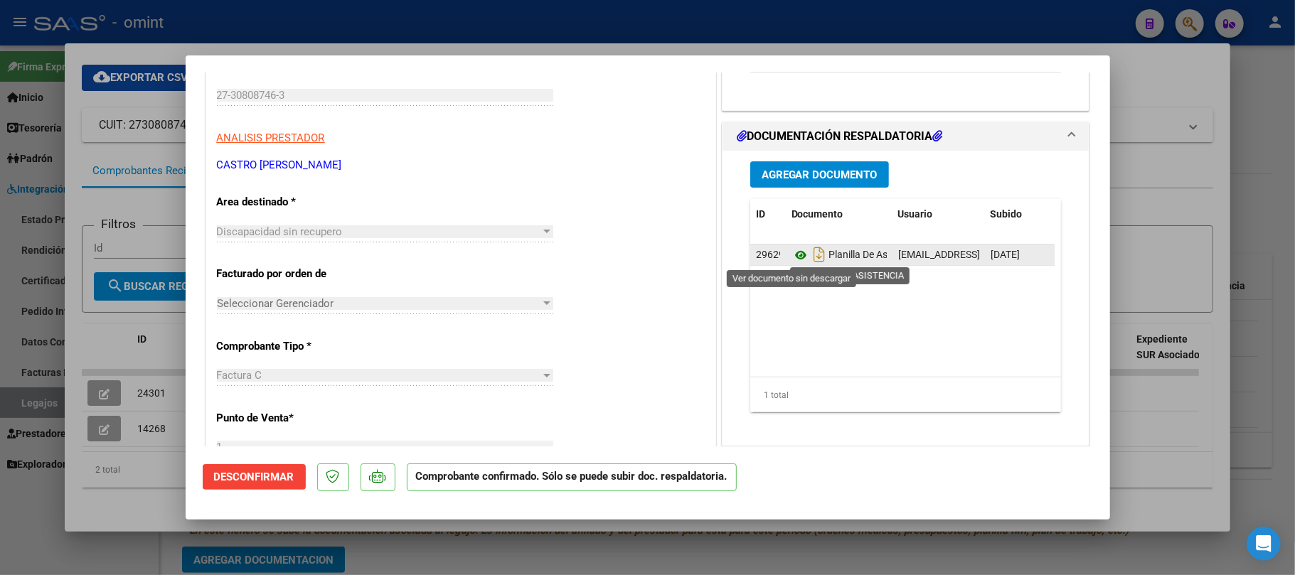
click at [792, 254] on icon at bounding box center [801, 255] width 18 height 17
click at [814, 256] on icon "Descargar documento" at bounding box center [819, 254] width 18 height 23
click at [131, 95] on div at bounding box center [647, 287] width 1295 height 575
type input "$ 0,00"
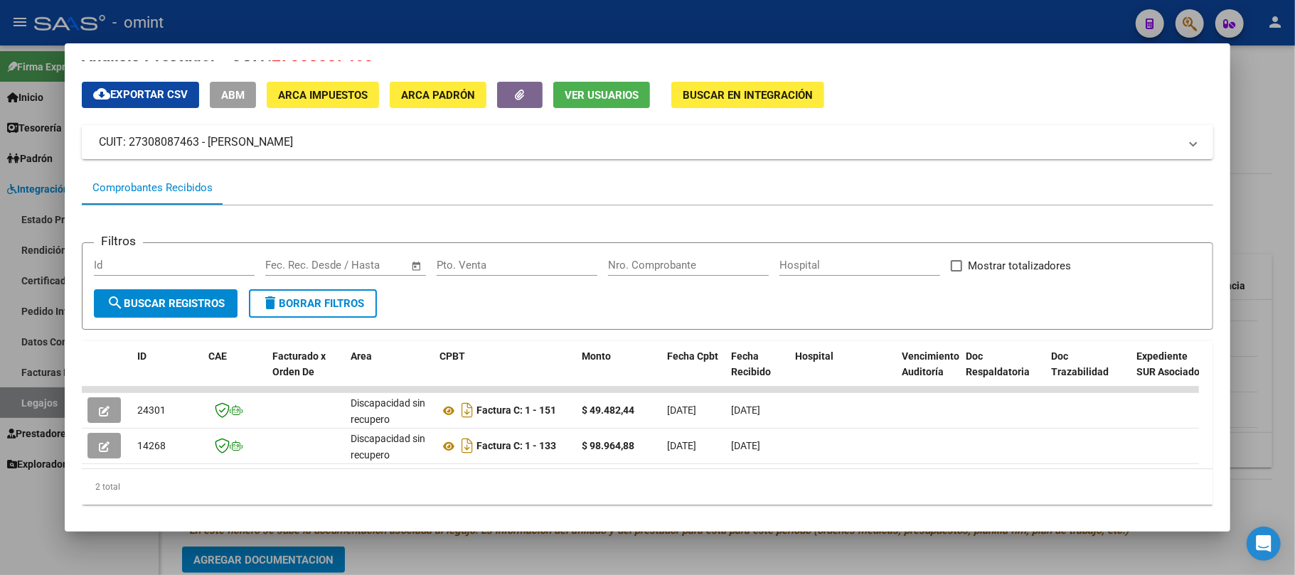
scroll to position [0, 0]
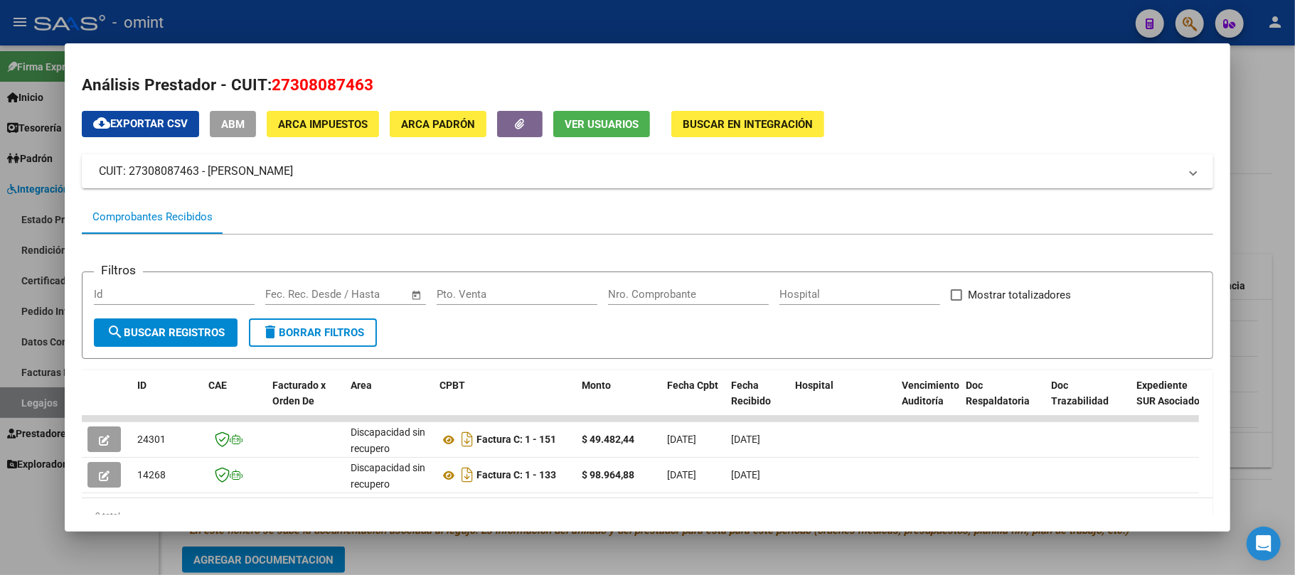
click at [491, 16] on div at bounding box center [647, 287] width 1295 height 575
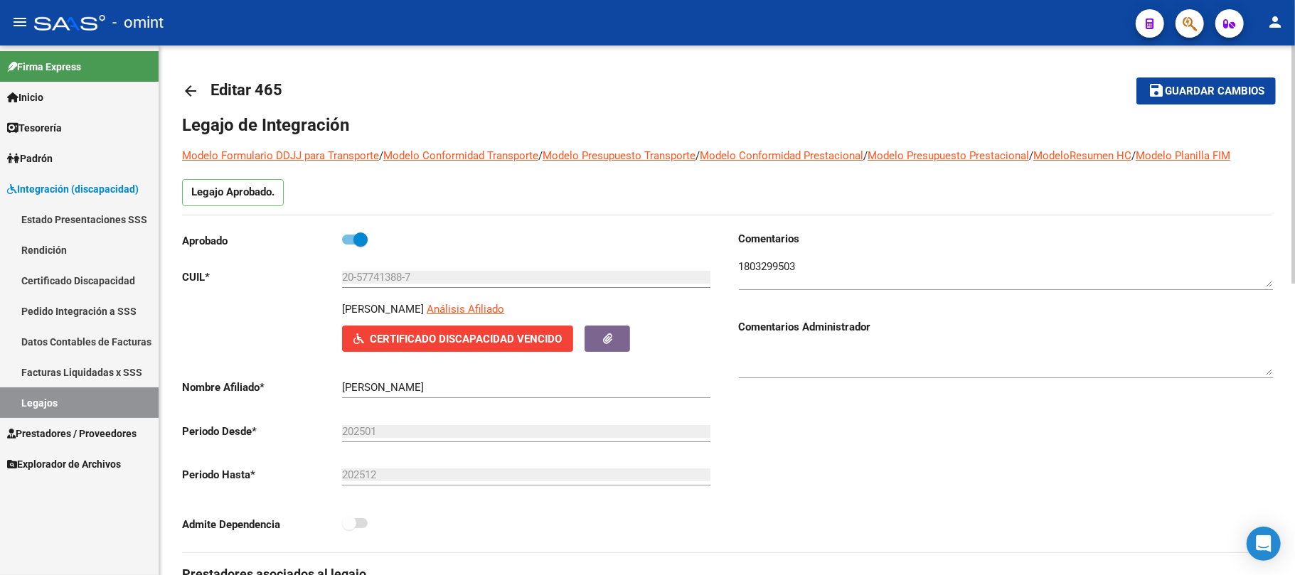
click at [768, 266] on textarea at bounding box center [1006, 273] width 534 height 28
click at [768, 265] on textarea at bounding box center [1006, 273] width 534 height 28
click at [768, 267] on textarea at bounding box center [1006, 273] width 534 height 28
click at [768, 268] on textarea at bounding box center [1006, 273] width 534 height 28
click at [196, 95] on mat-icon "arrow_back" at bounding box center [190, 91] width 17 height 17
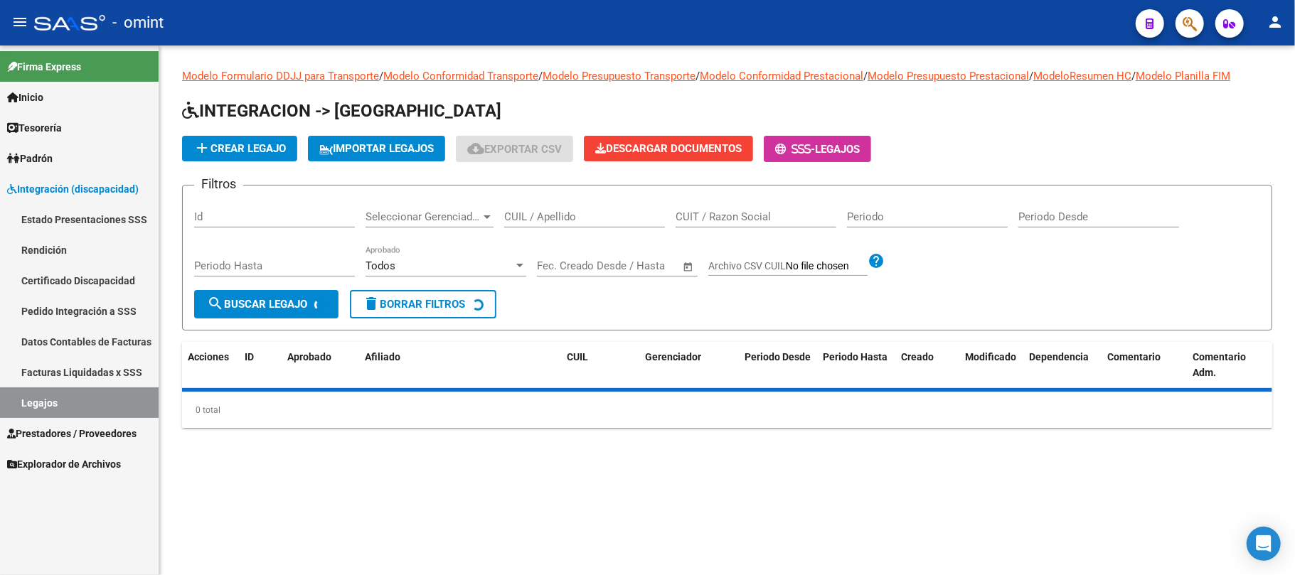
click at [535, 211] on input "CUIL / Apellido" at bounding box center [584, 217] width 161 height 13
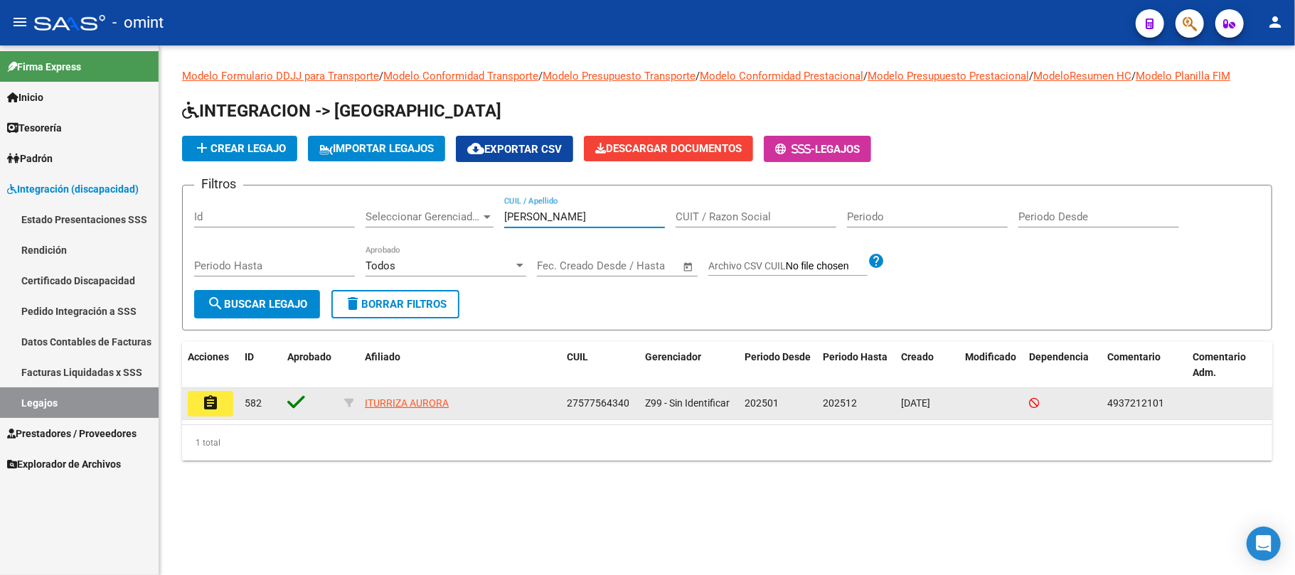
type input "iturriza"
click at [205, 413] on button "assignment" at bounding box center [211, 404] width 46 height 26
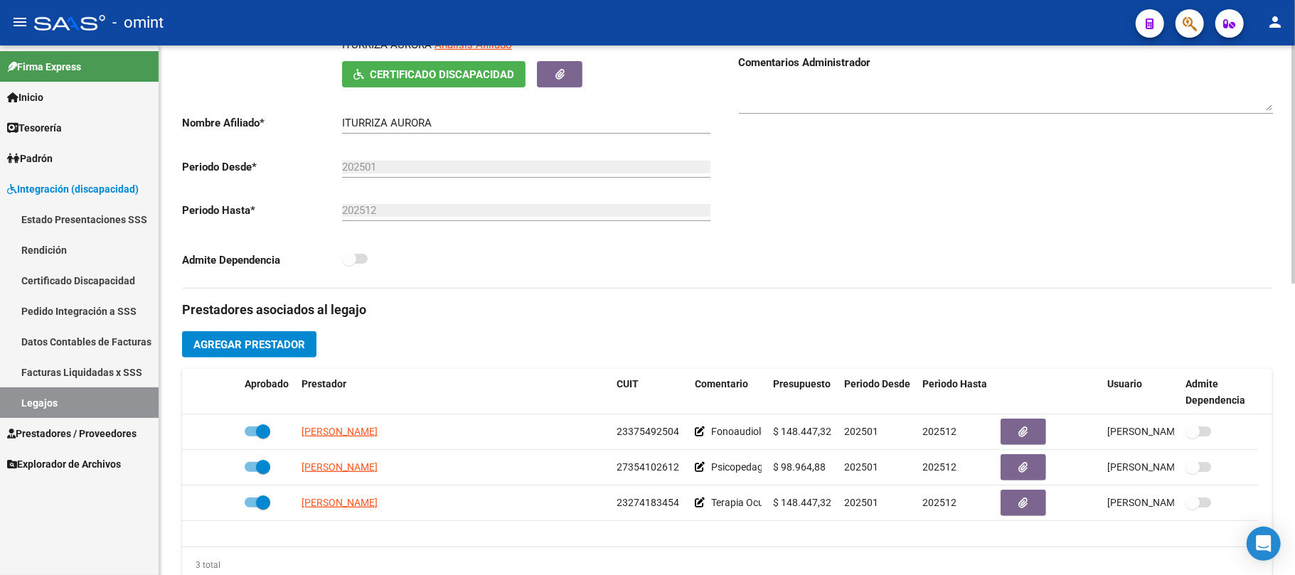
scroll to position [474, 0]
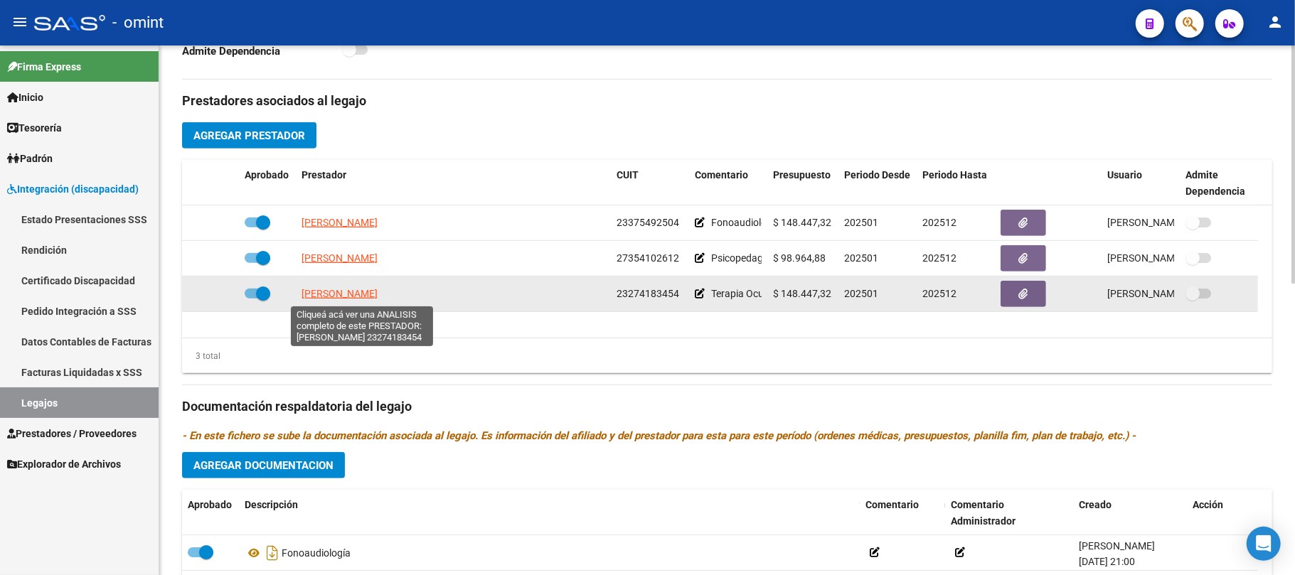
click at [378, 299] on span "PEREZ NATALIA GABRIELA" at bounding box center [340, 293] width 76 height 11
type textarea "23274183454"
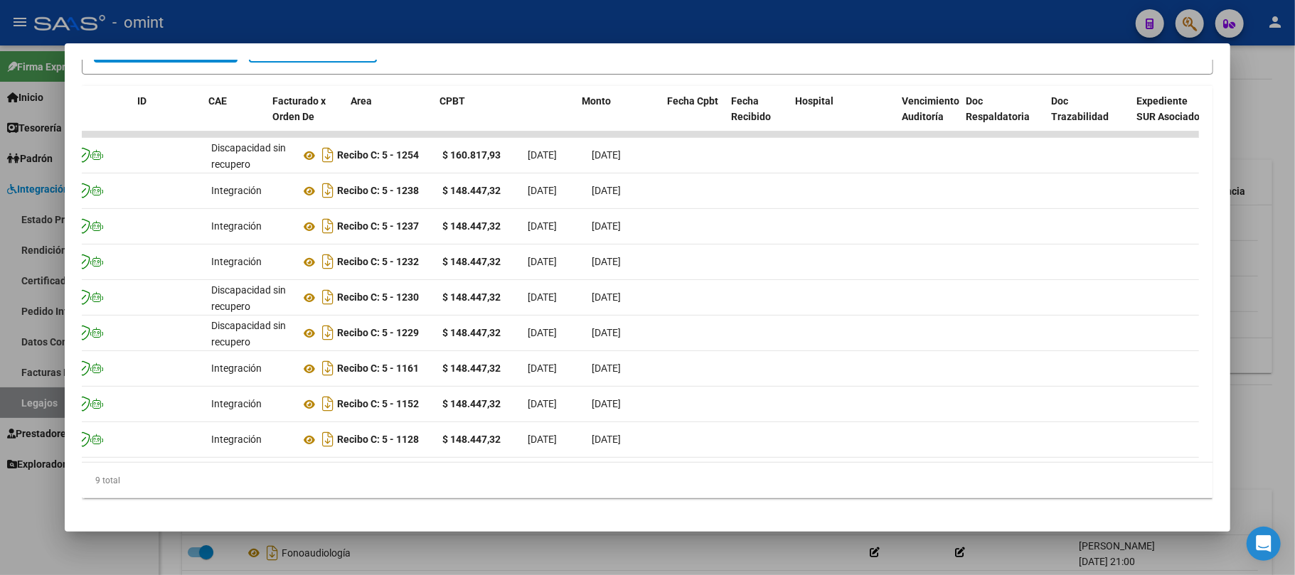
scroll to position [0, 0]
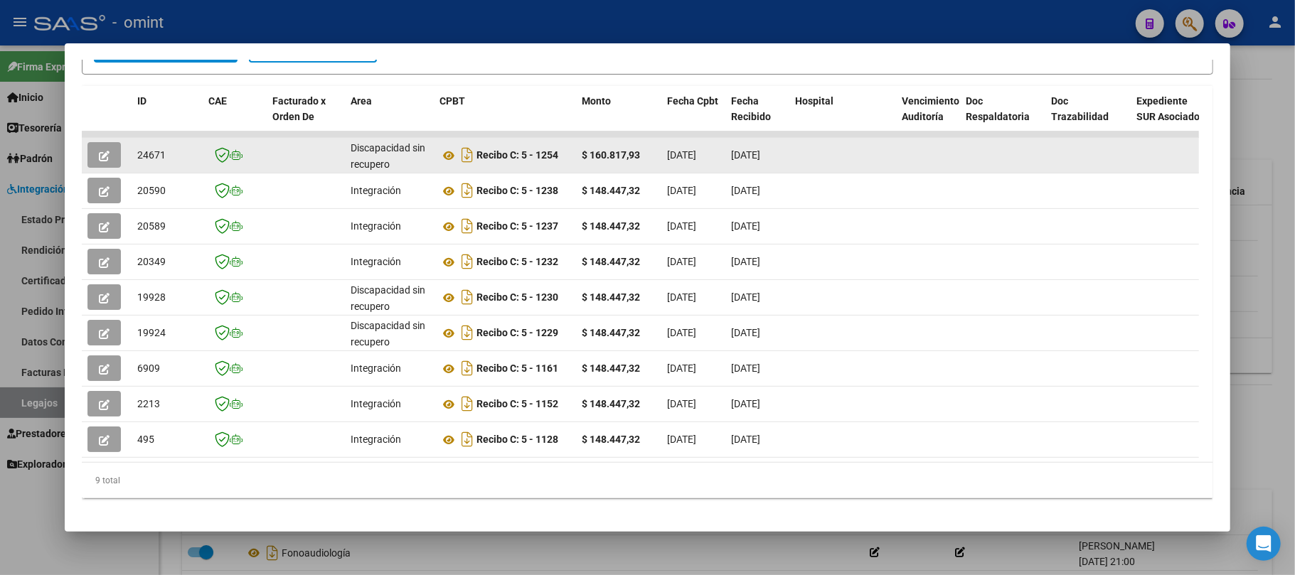
click at [106, 164] on button "button" at bounding box center [103, 155] width 33 height 26
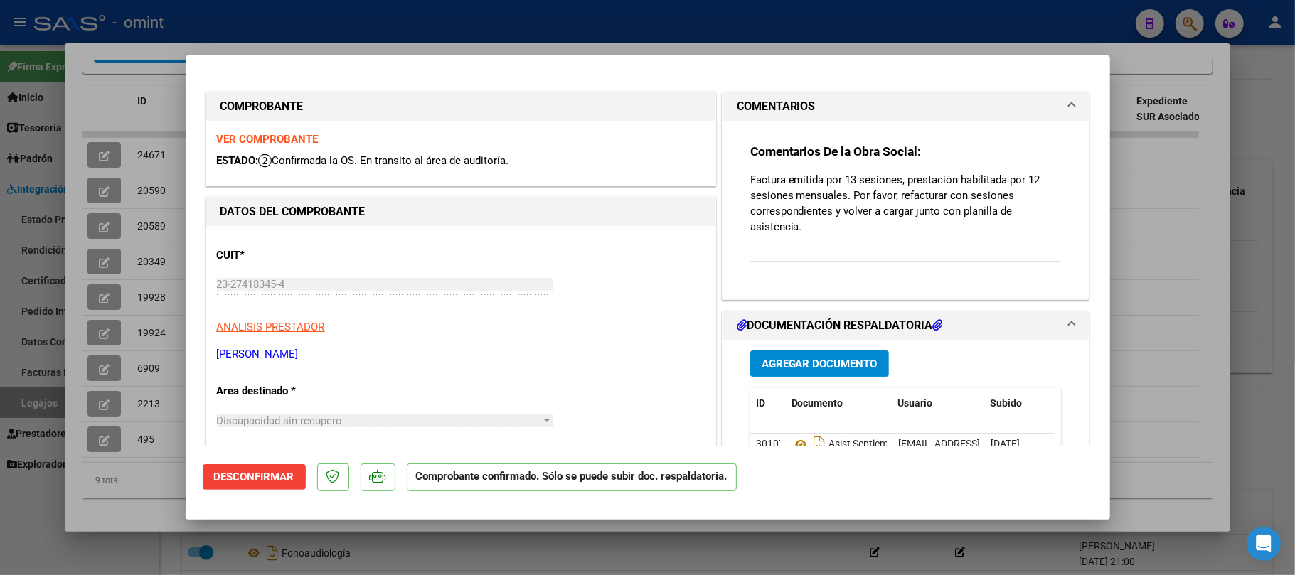
click at [692, 35] on div at bounding box center [647, 287] width 1295 height 575
type input "$ 0,00"
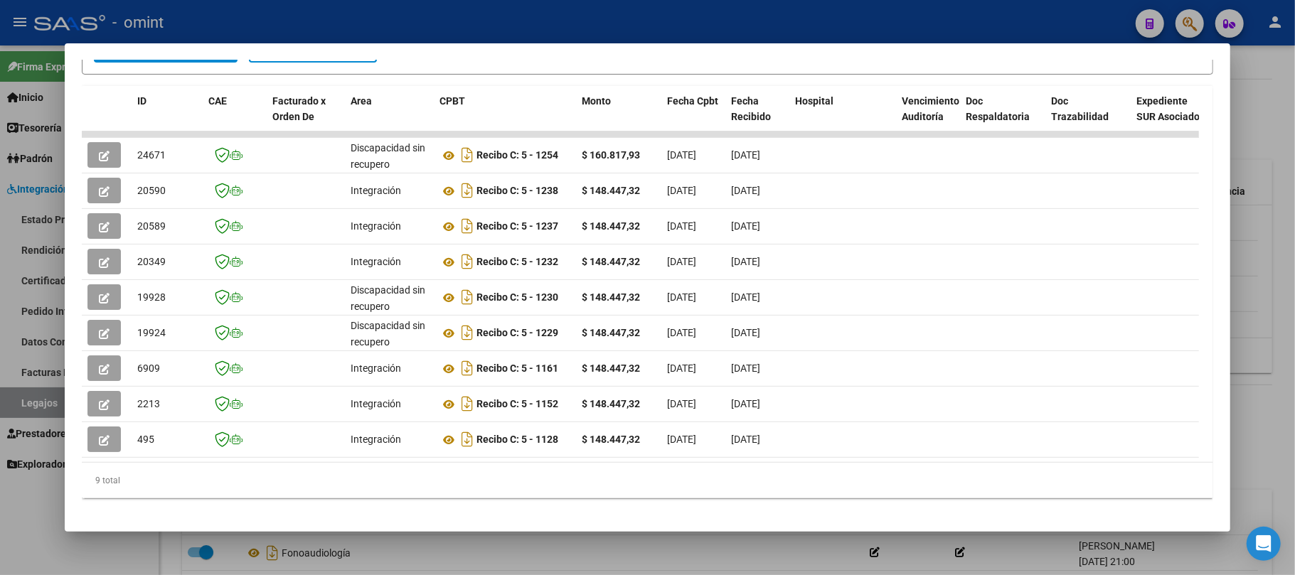
click at [675, 21] on div at bounding box center [647, 287] width 1295 height 575
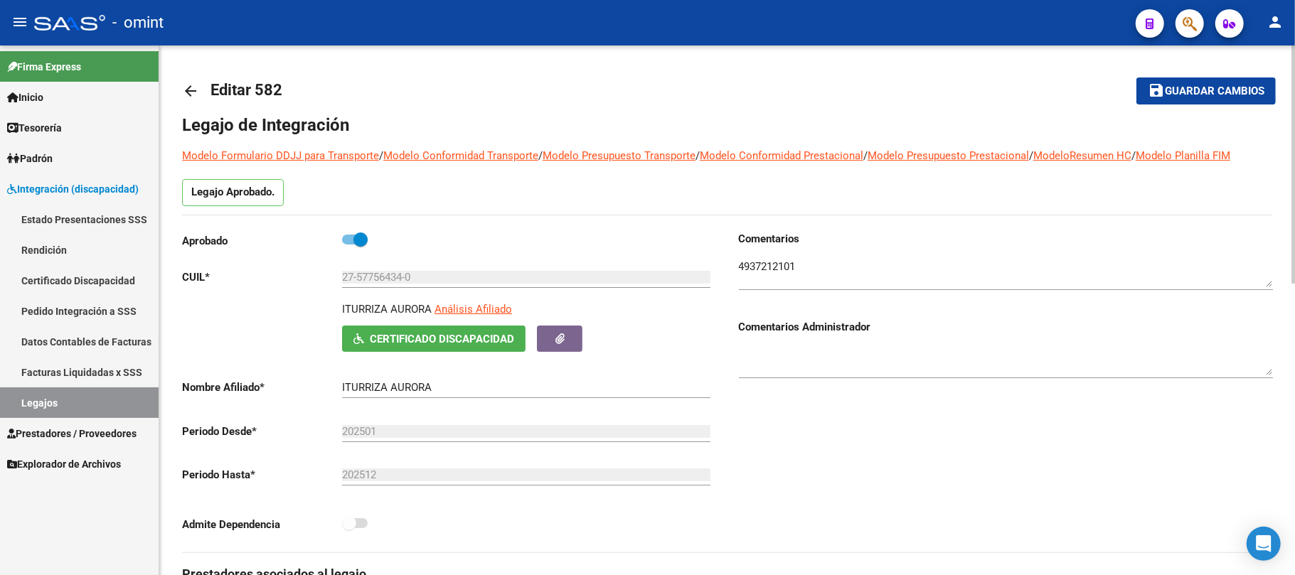
click at [191, 83] on mat-icon "arrow_back" at bounding box center [190, 91] width 17 height 17
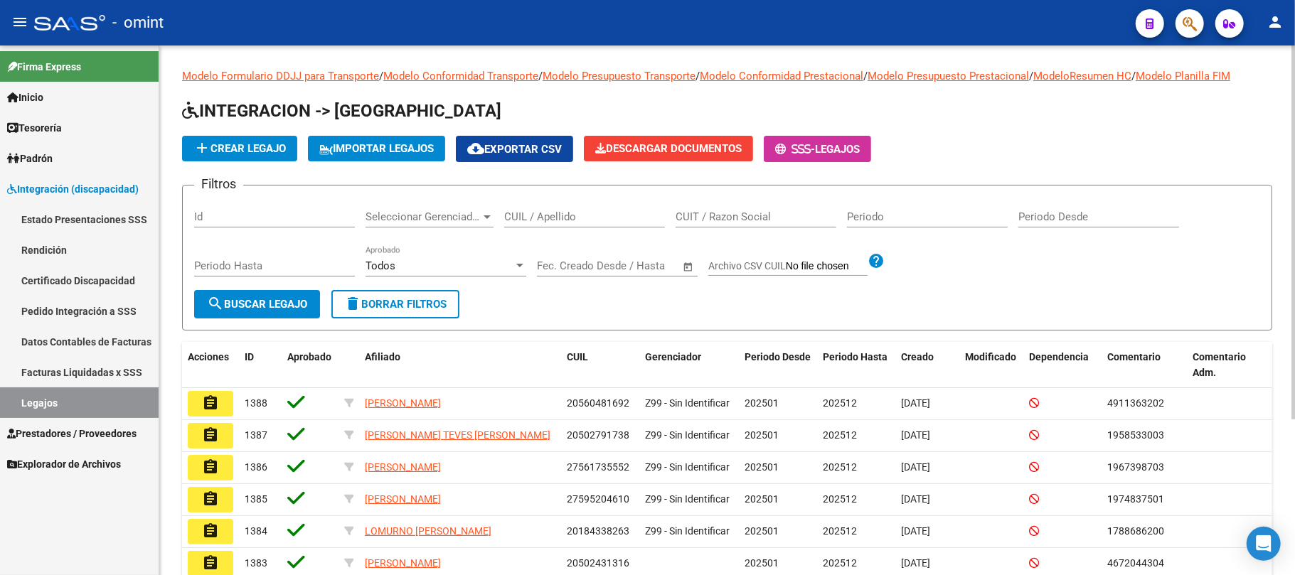
click at [547, 222] on input "CUIL / Apellido" at bounding box center [584, 217] width 161 height 13
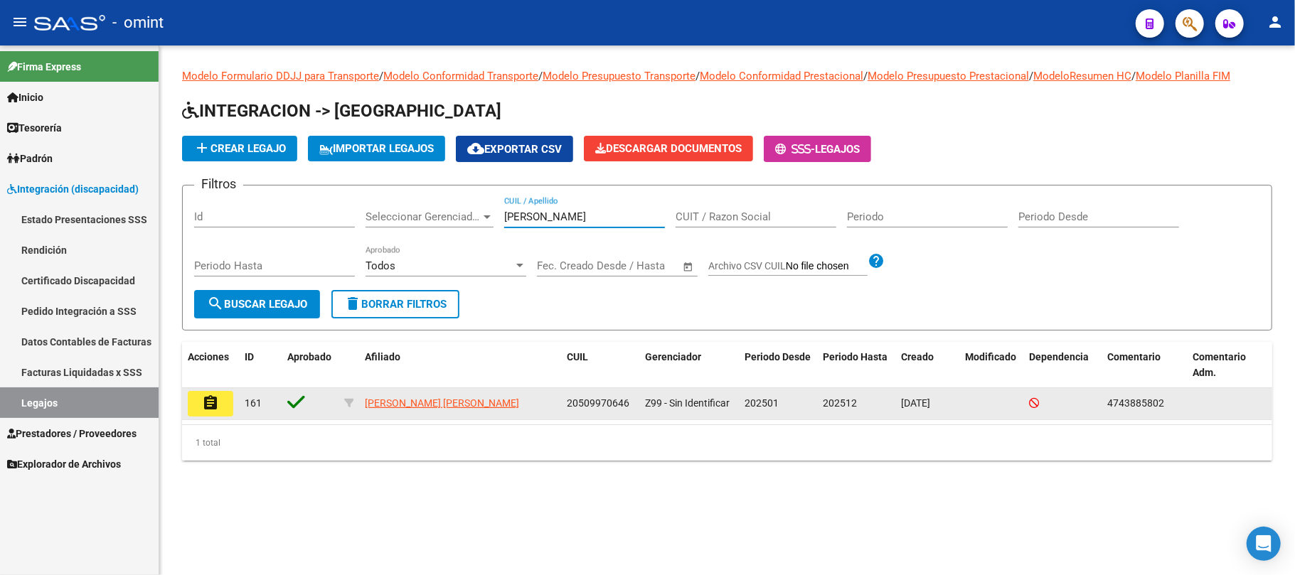
type input "triviñ"
click at [198, 405] on button "assignment" at bounding box center [211, 404] width 46 height 26
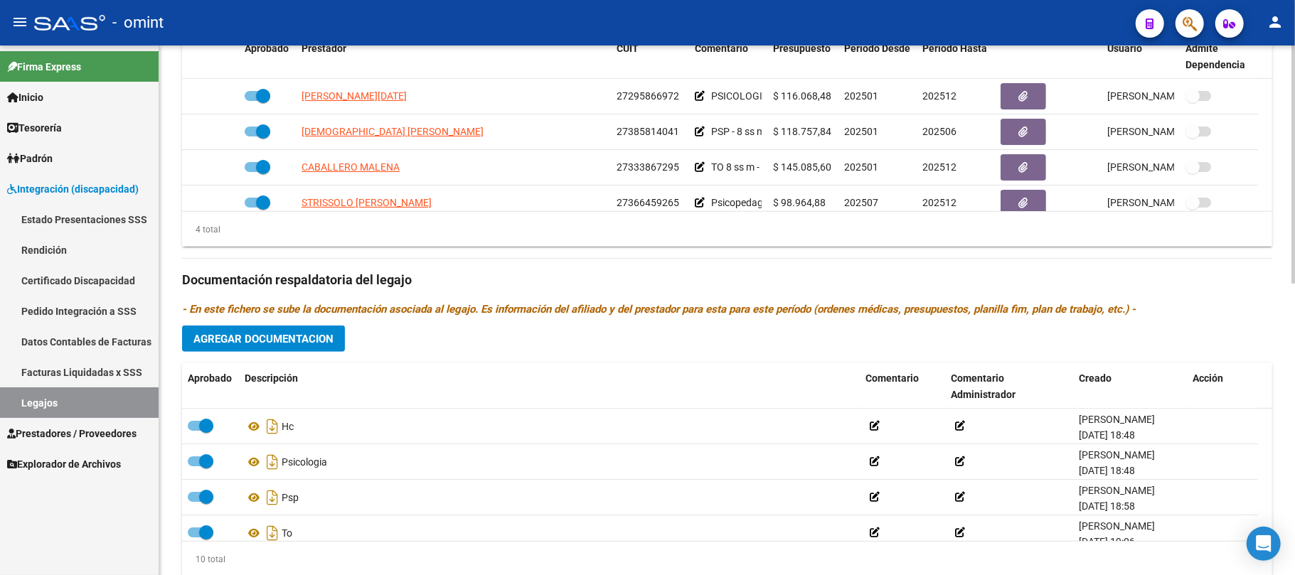
scroll to position [553, 0]
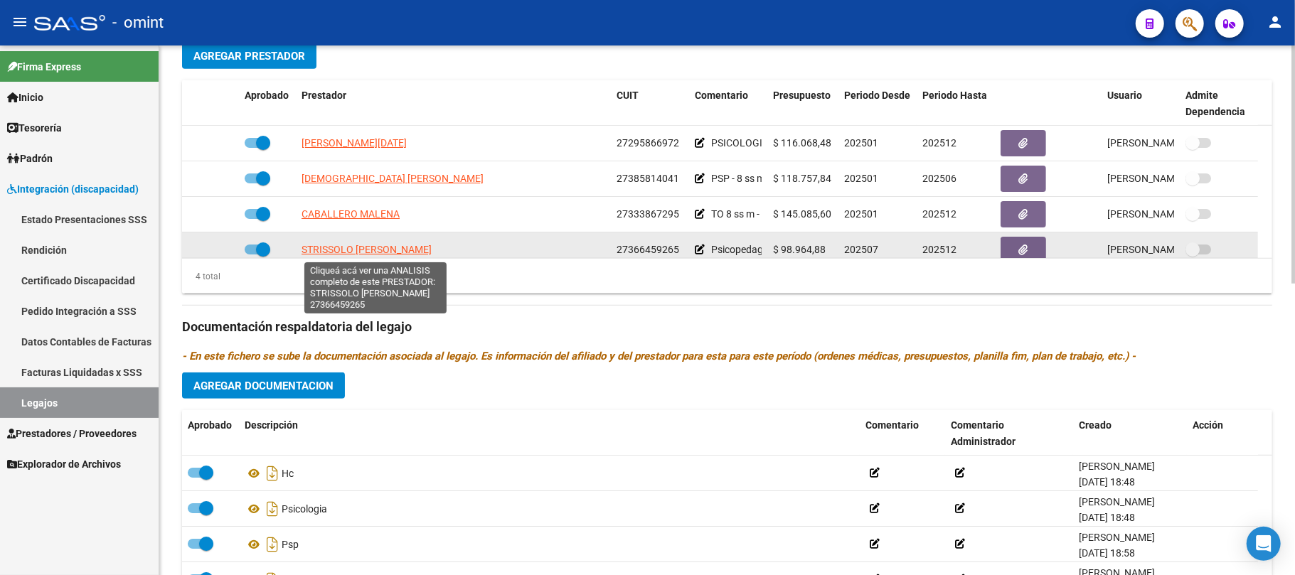
click at [401, 249] on span "STRISSOLO ELOISA MAGDALENA" at bounding box center [367, 249] width 130 height 11
type textarea "27366459265"
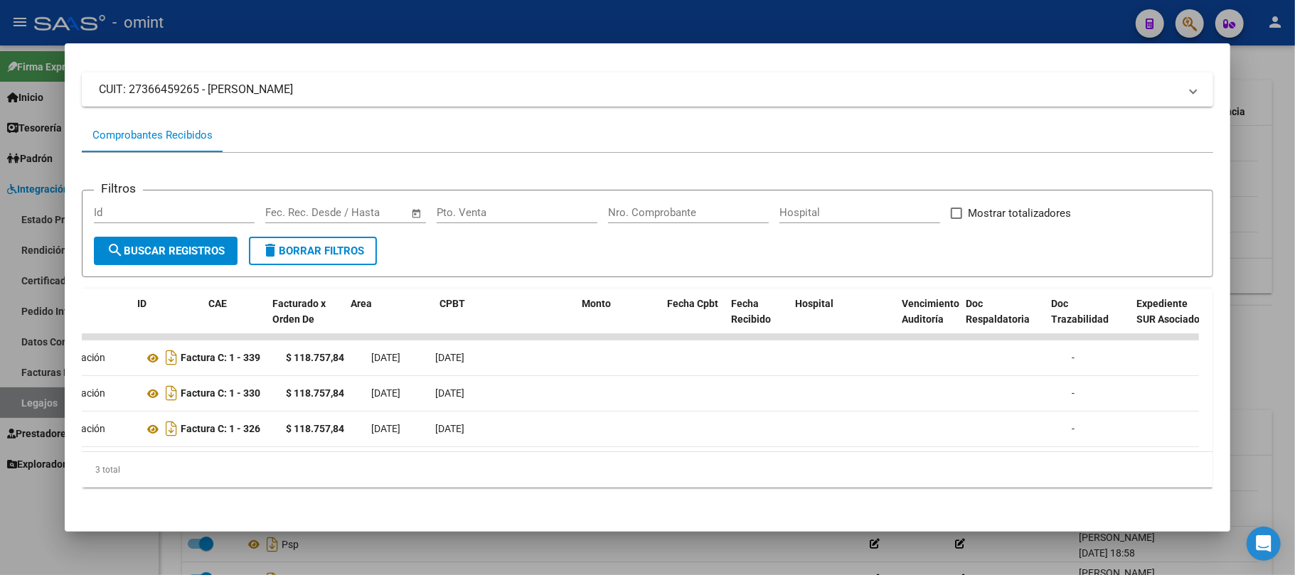
scroll to position [0, 0]
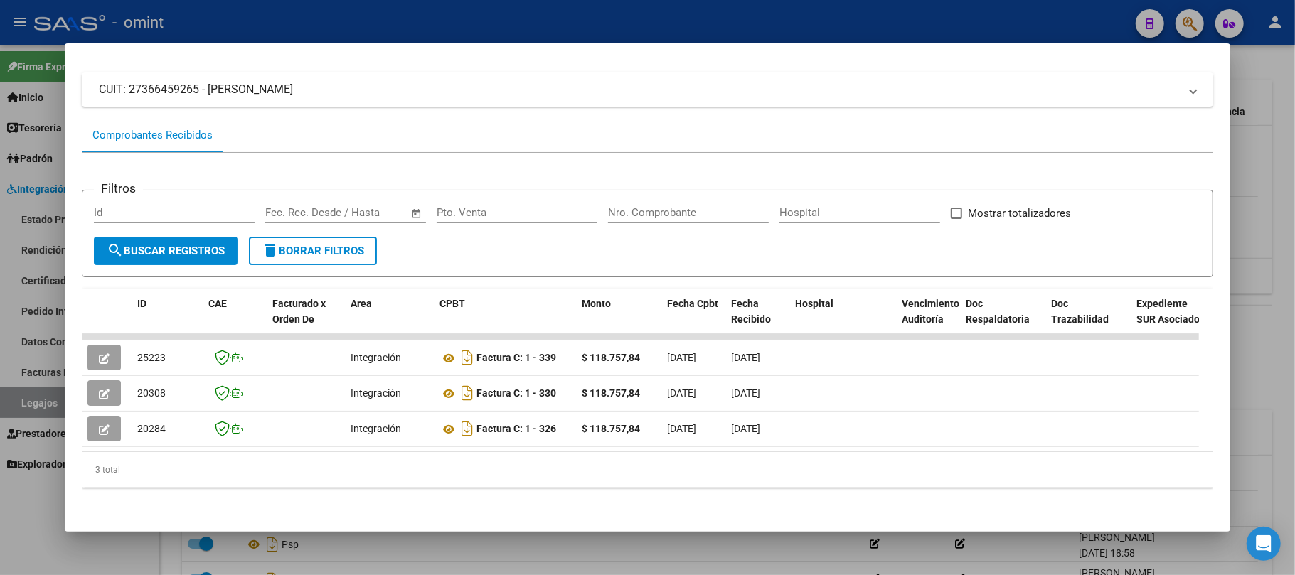
click at [354, 21] on div at bounding box center [647, 287] width 1295 height 575
